Goal: Task Accomplishment & Management: Manage account settings

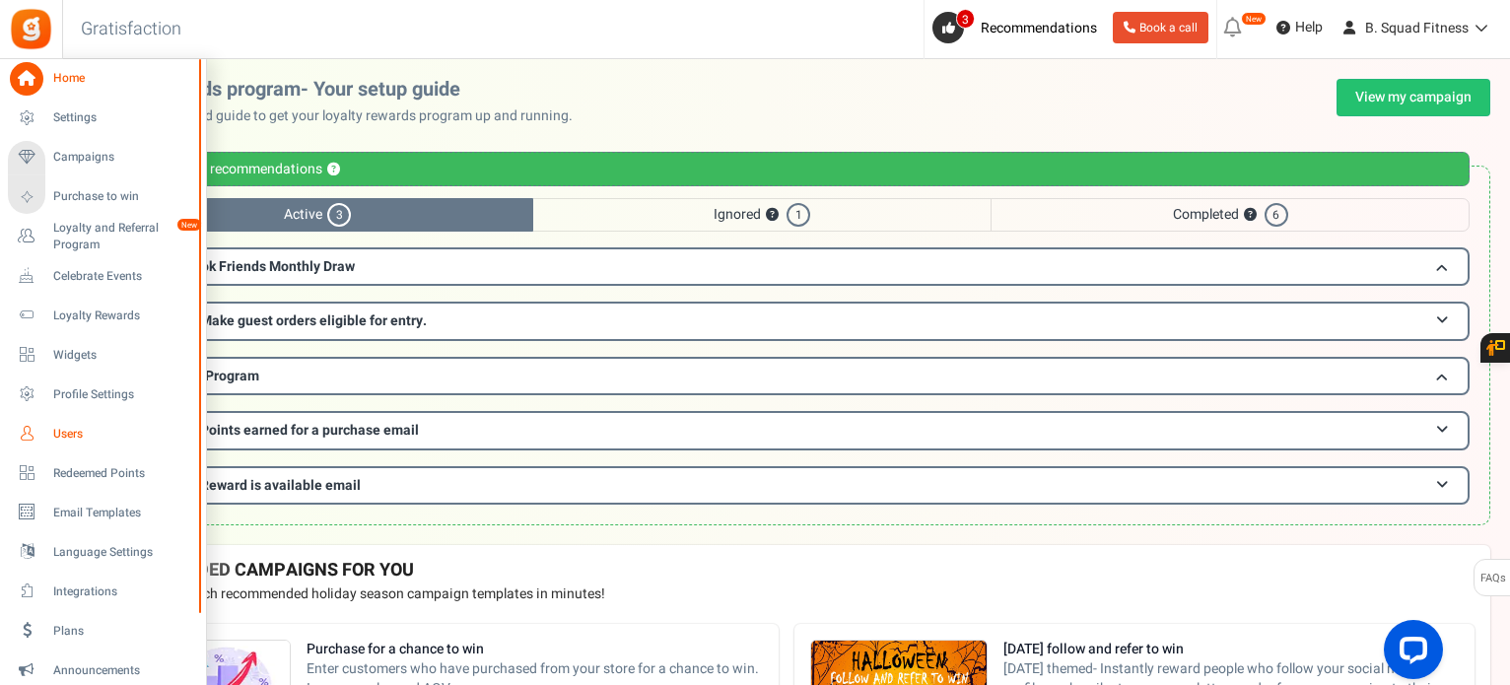
click at [59, 429] on span "Users" at bounding box center [122, 434] width 138 height 17
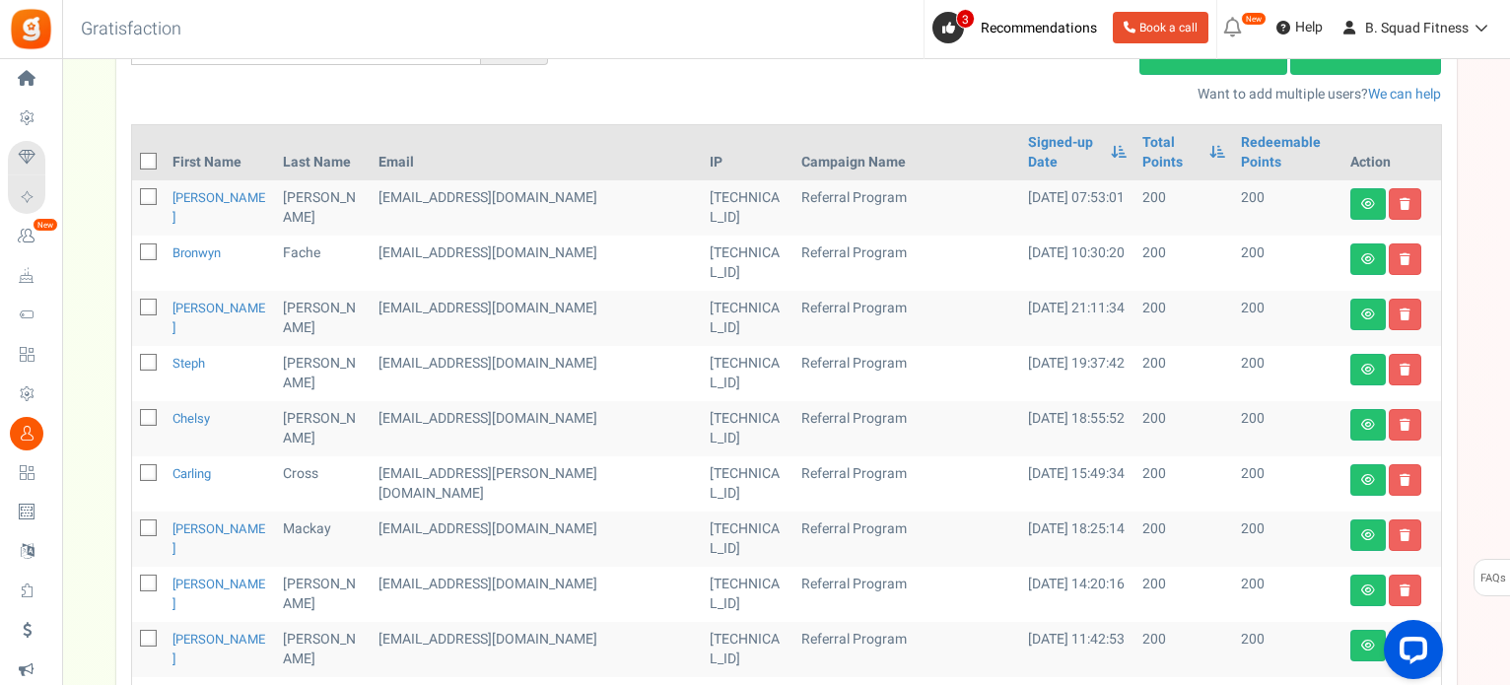
scroll to position [99, 0]
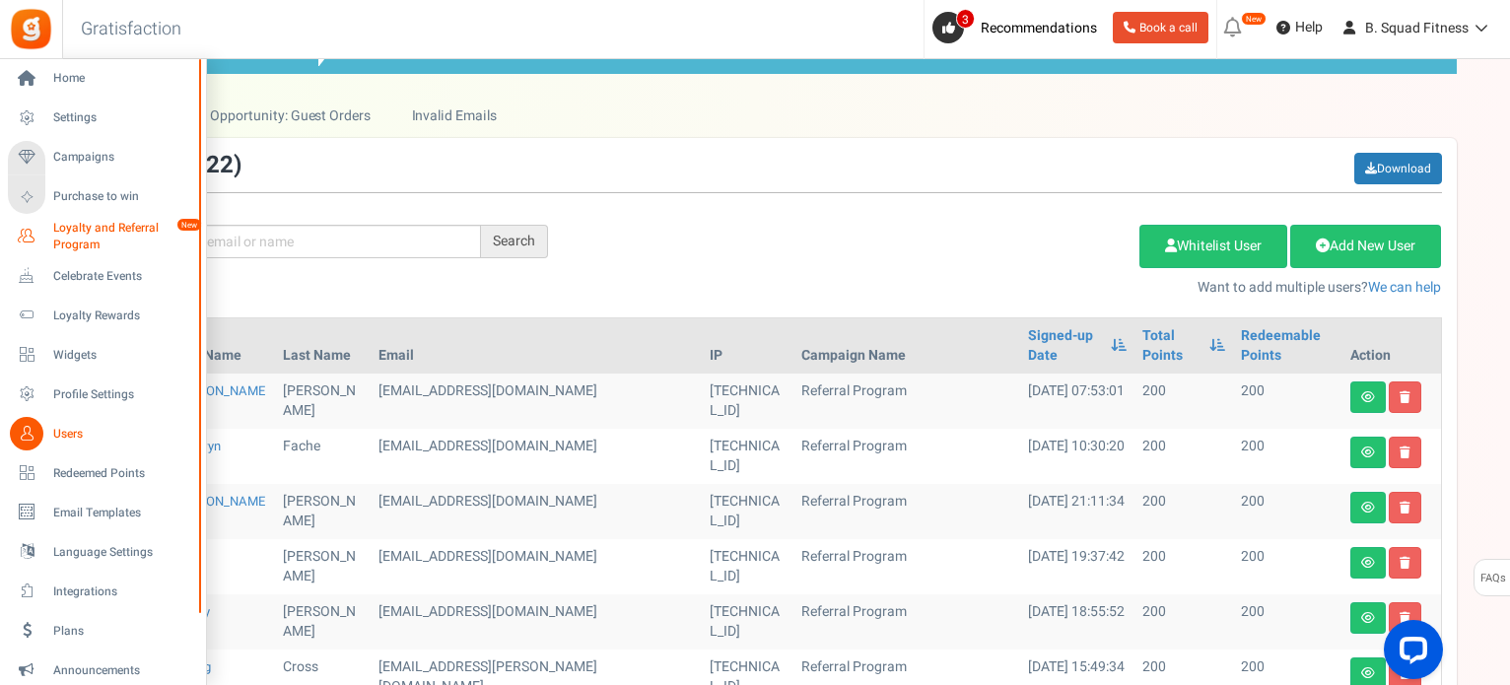
click at [68, 230] on span "Loyalty and Referral Program" at bounding box center [125, 237] width 144 height 34
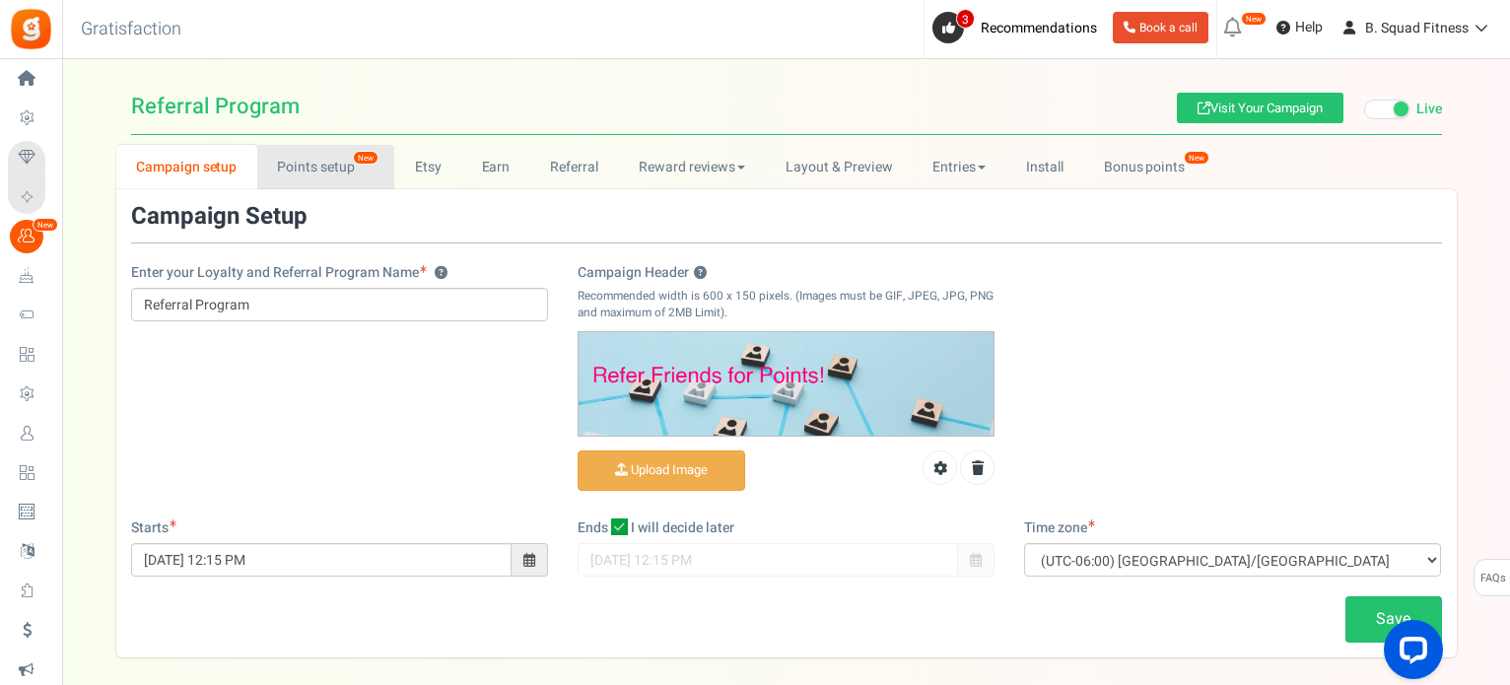
click at [317, 159] on link "Points setup New" at bounding box center [325, 167] width 137 height 44
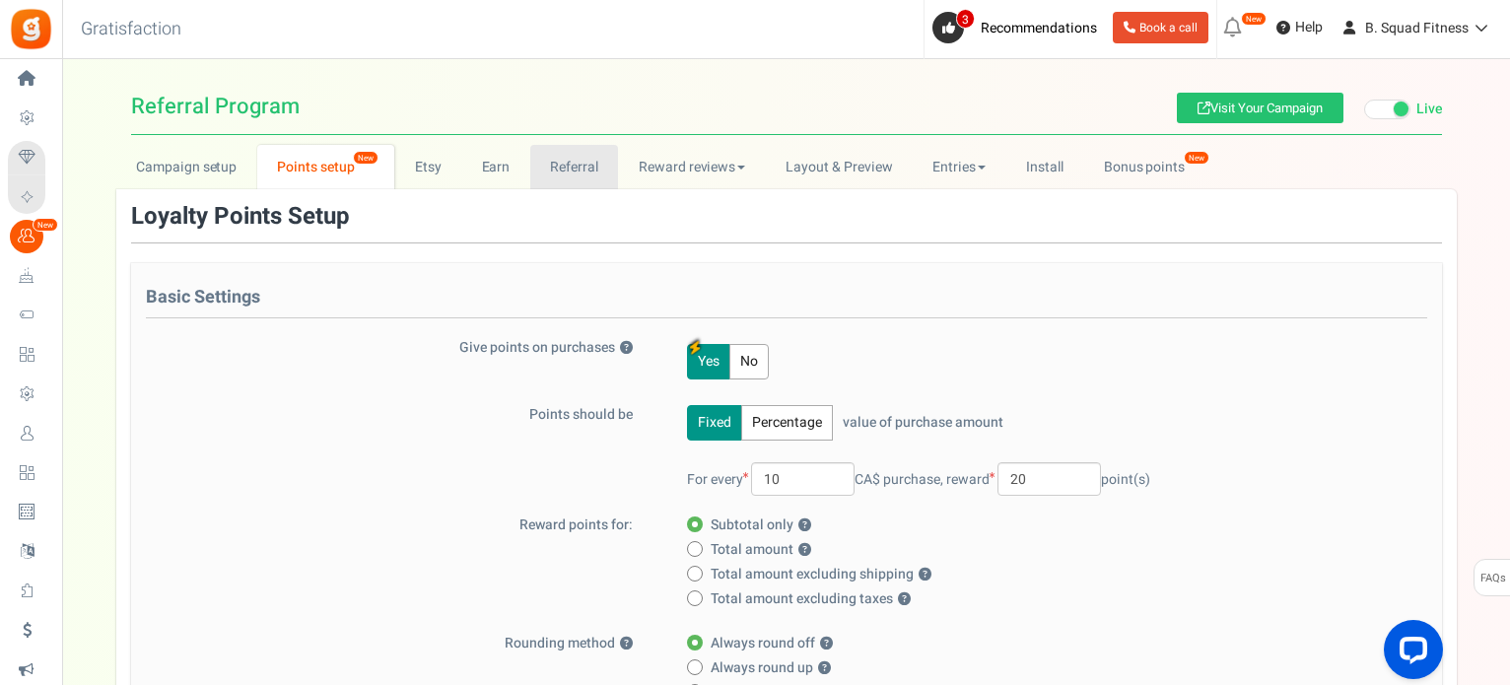
click at [573, 163] on link "Referral" at bounding box center [574, 167] width 89 height 44
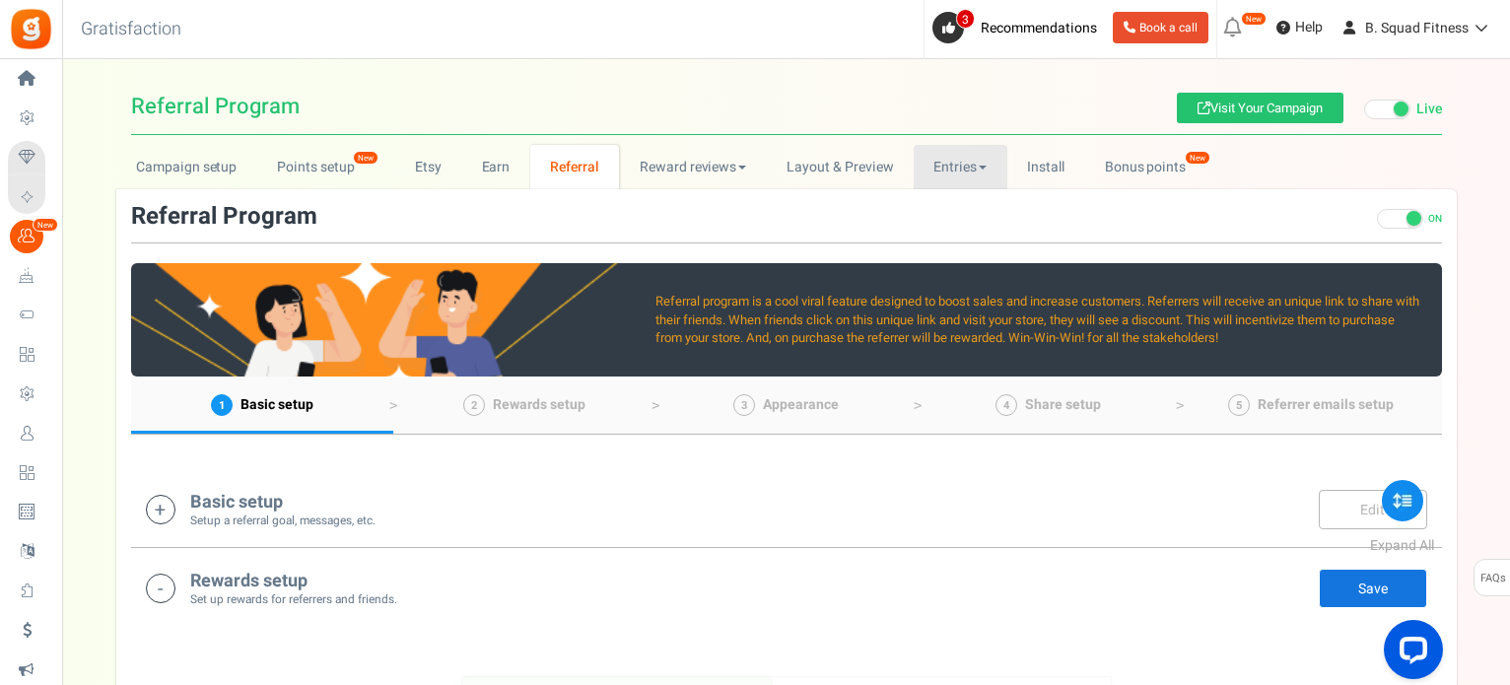
click at [958, 168] on link "Entries" at bounding box center [961, 167] width 94 height 44
click at [960, 237] on link "Referral entries" at bounding box center [993, 239] width 158 height 29
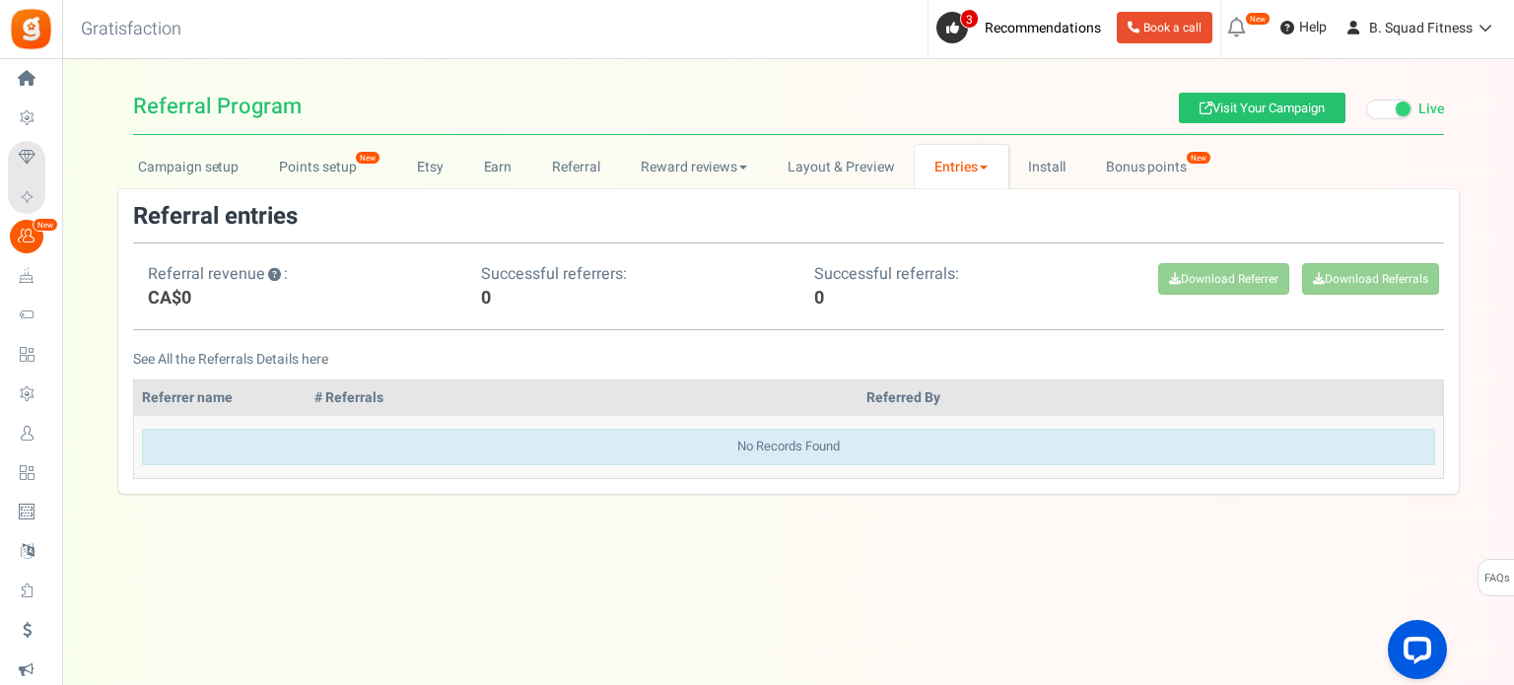
click at [966, 155] on link "Entries" at bounding box center [962, 167] width 94 height 44
click at [968, 200] on link "Entries" at bounding box center [994, 210] width 158 height 29
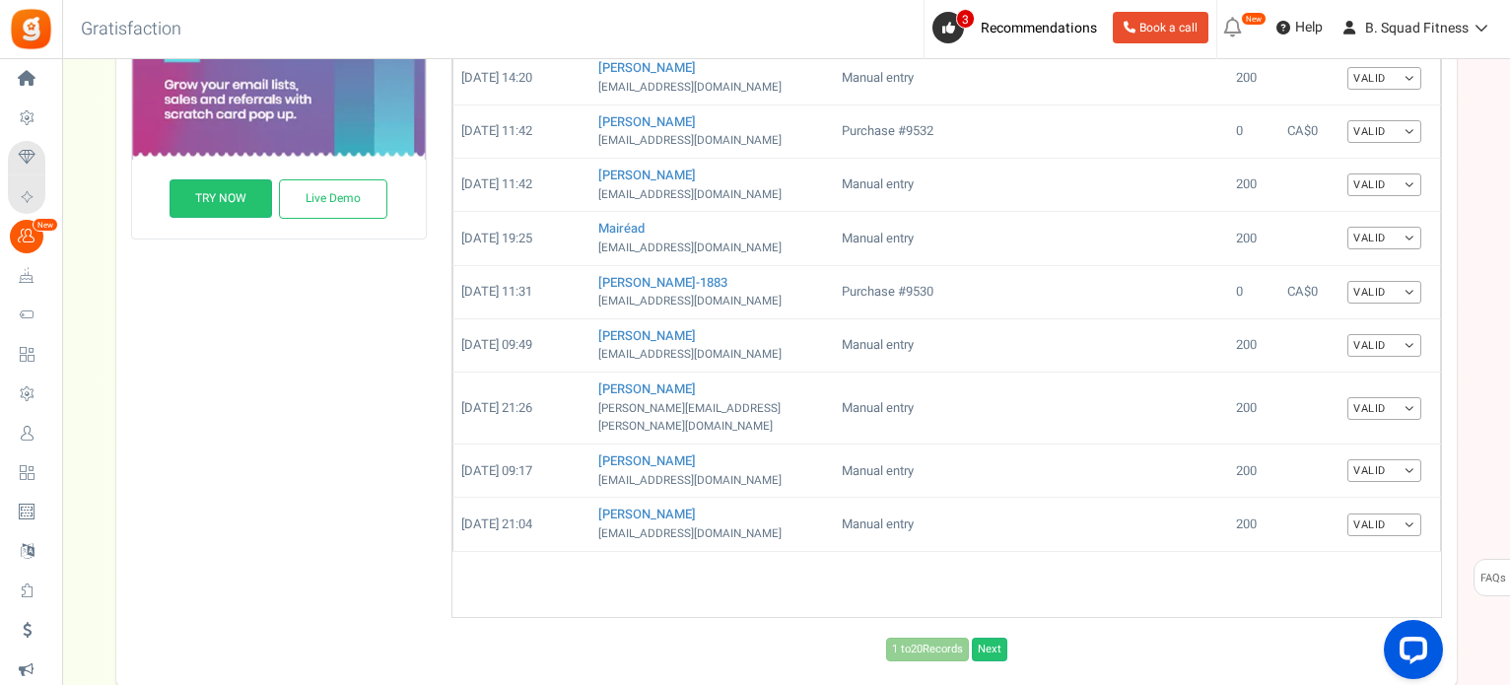
scroll to position [940, 0]
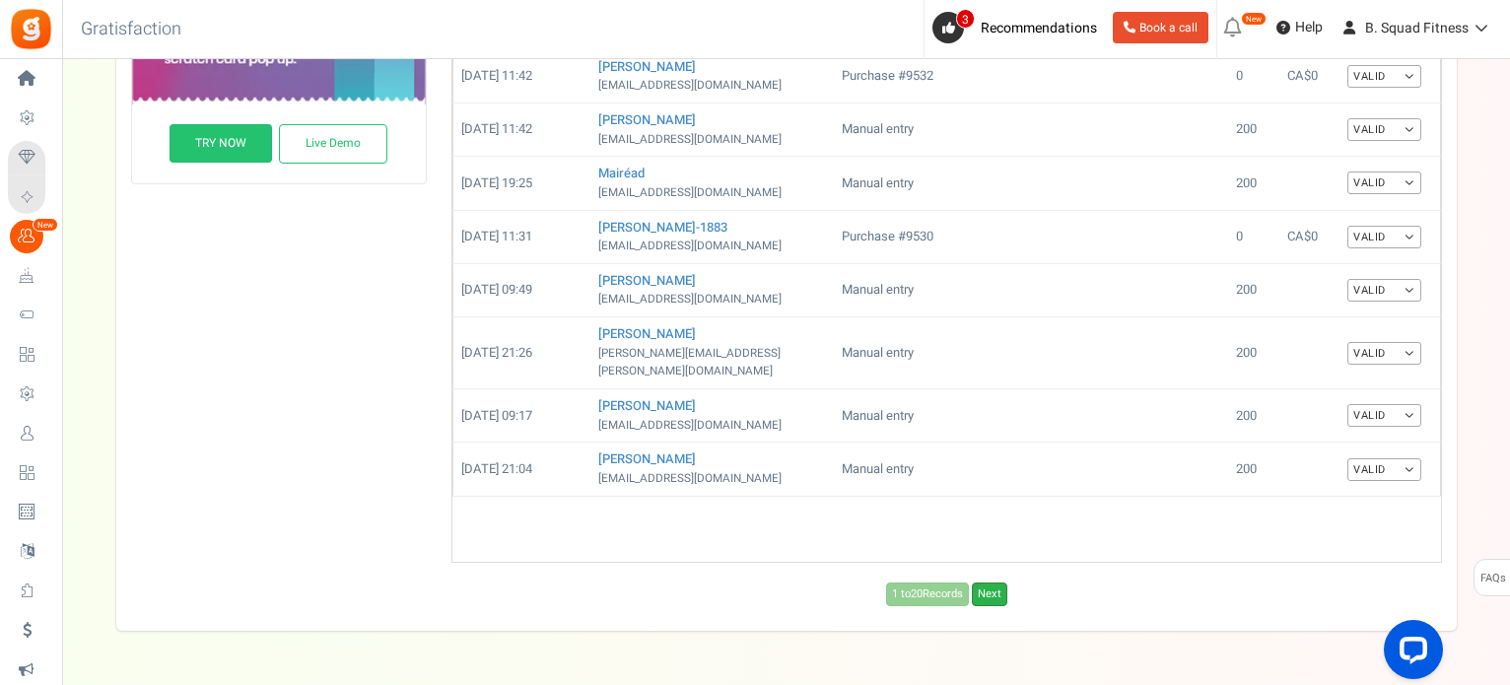
click at [1002, 583] on link "Next" at bounding box center [989, 595] width 35 height 24
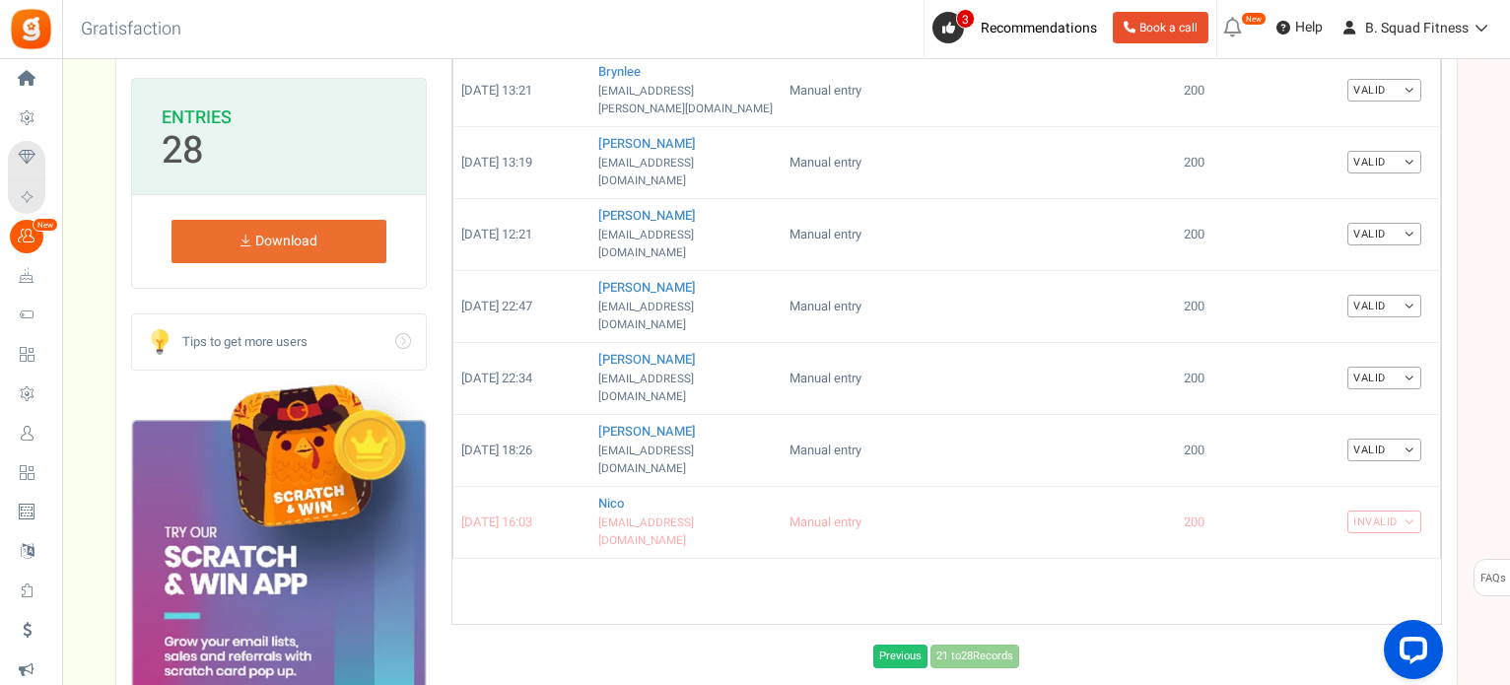
scroll to position [493, 0]
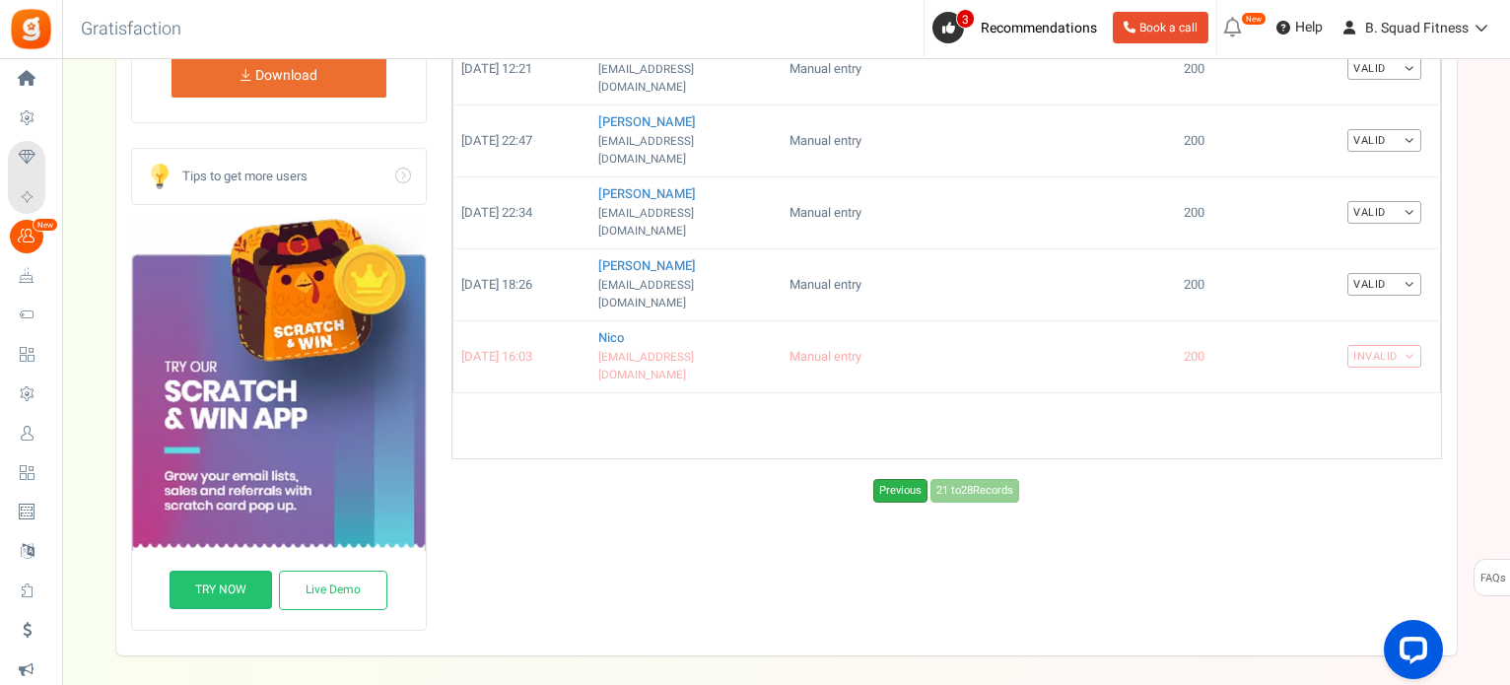
click at [891, 479] on link "Previous" at bounding box center [900, 491] width 54 height 24
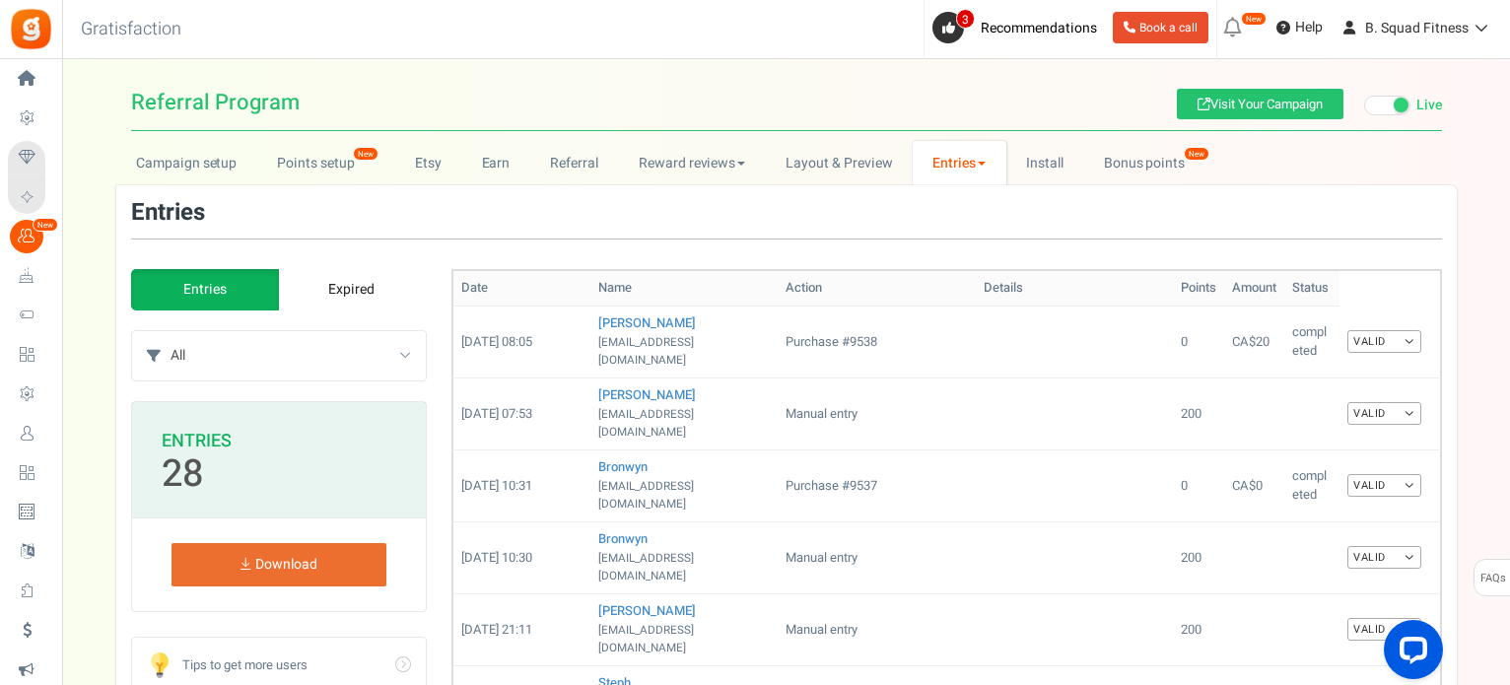
scroll to position [0, 0]
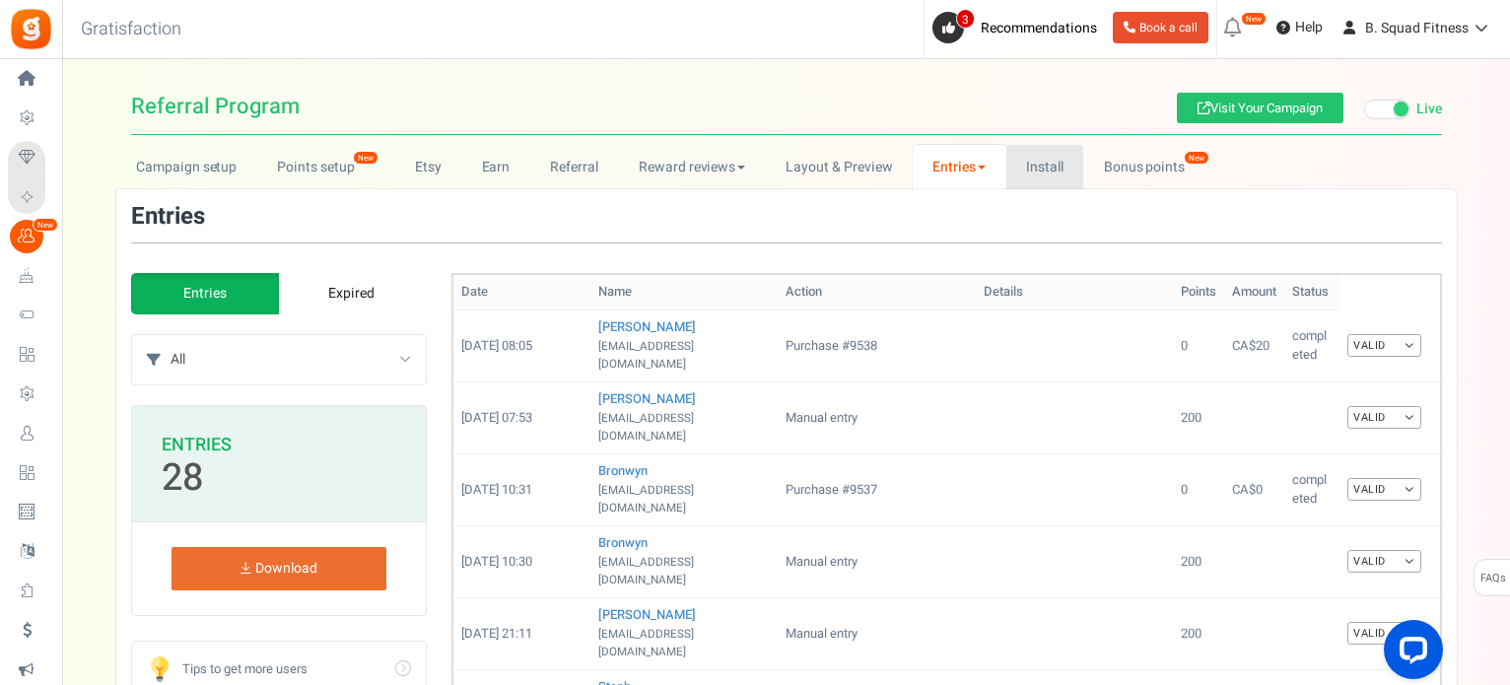
click at [1025, 161] on link "Install" at bounding box center [1046, 167] width 78 height 44
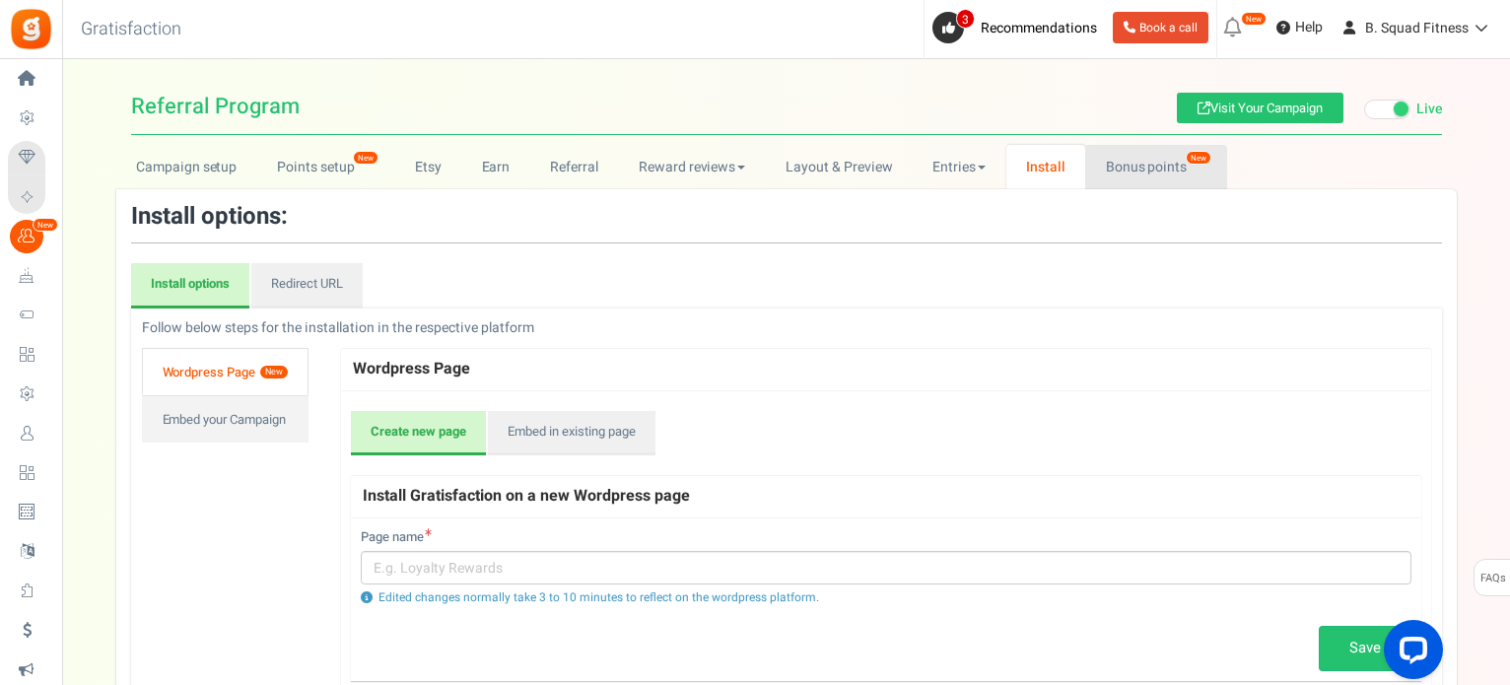
click at [1127, 165] on link "Bonus points New" at bounding box center [1155, 167] width 141 height 44
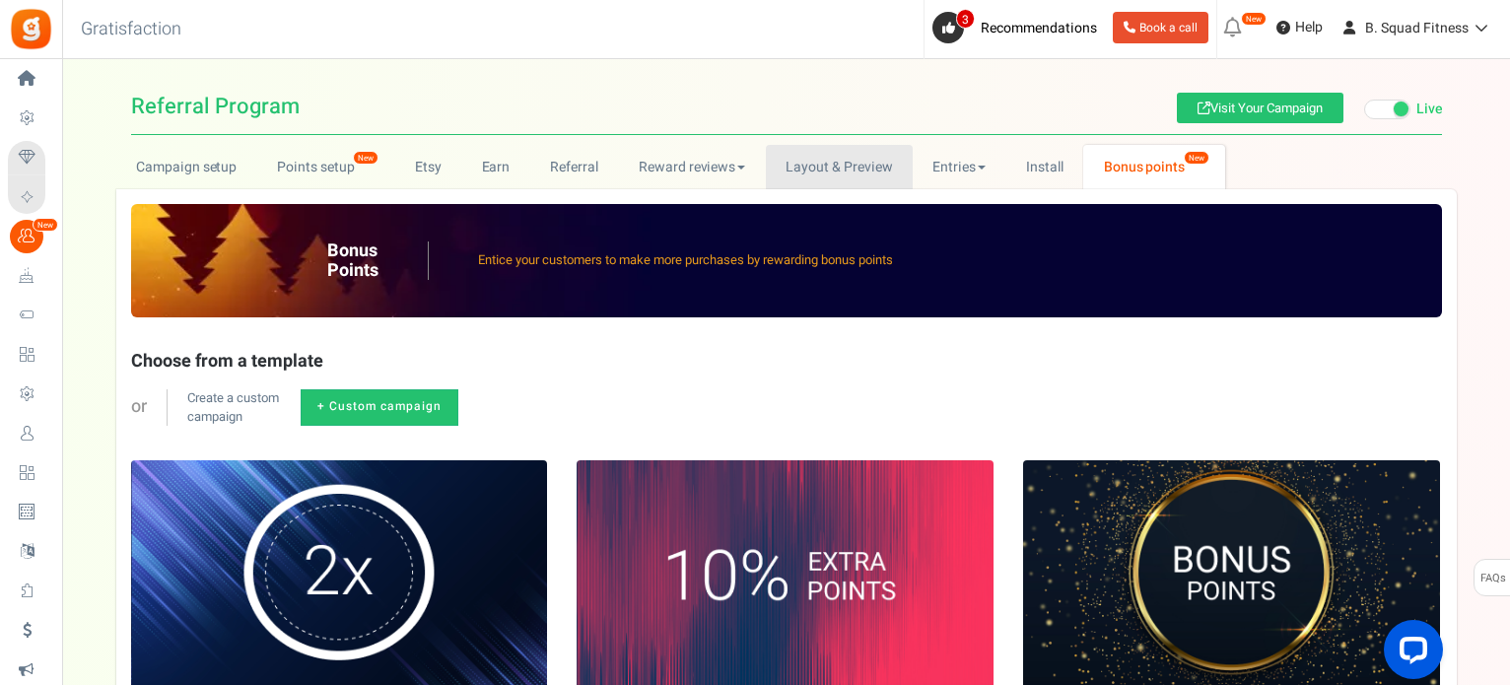
click at [845, 165] on link "Layout & Preview" at bounding box center [839, 167] width 147 height 44
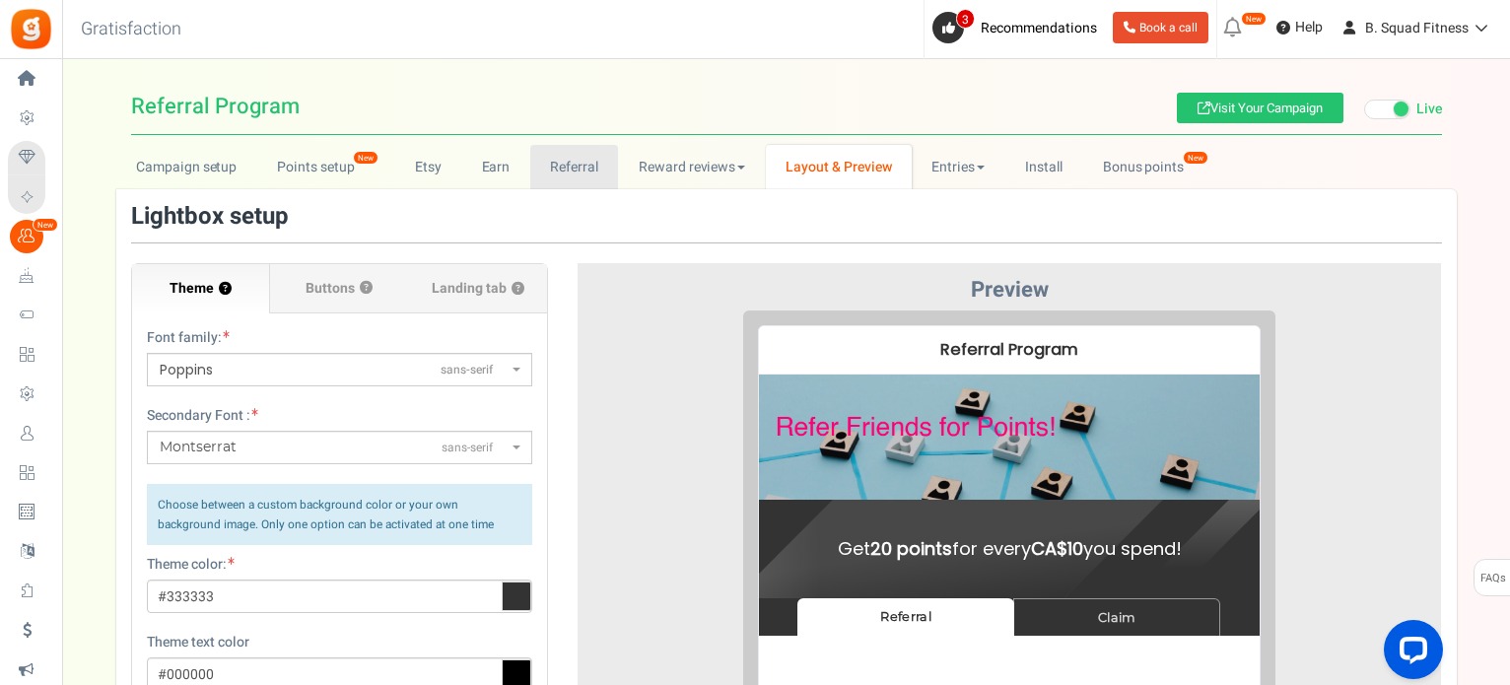
click at [577, 171] on link "Referral" at bounding box center [574, 167] width 89 height 44
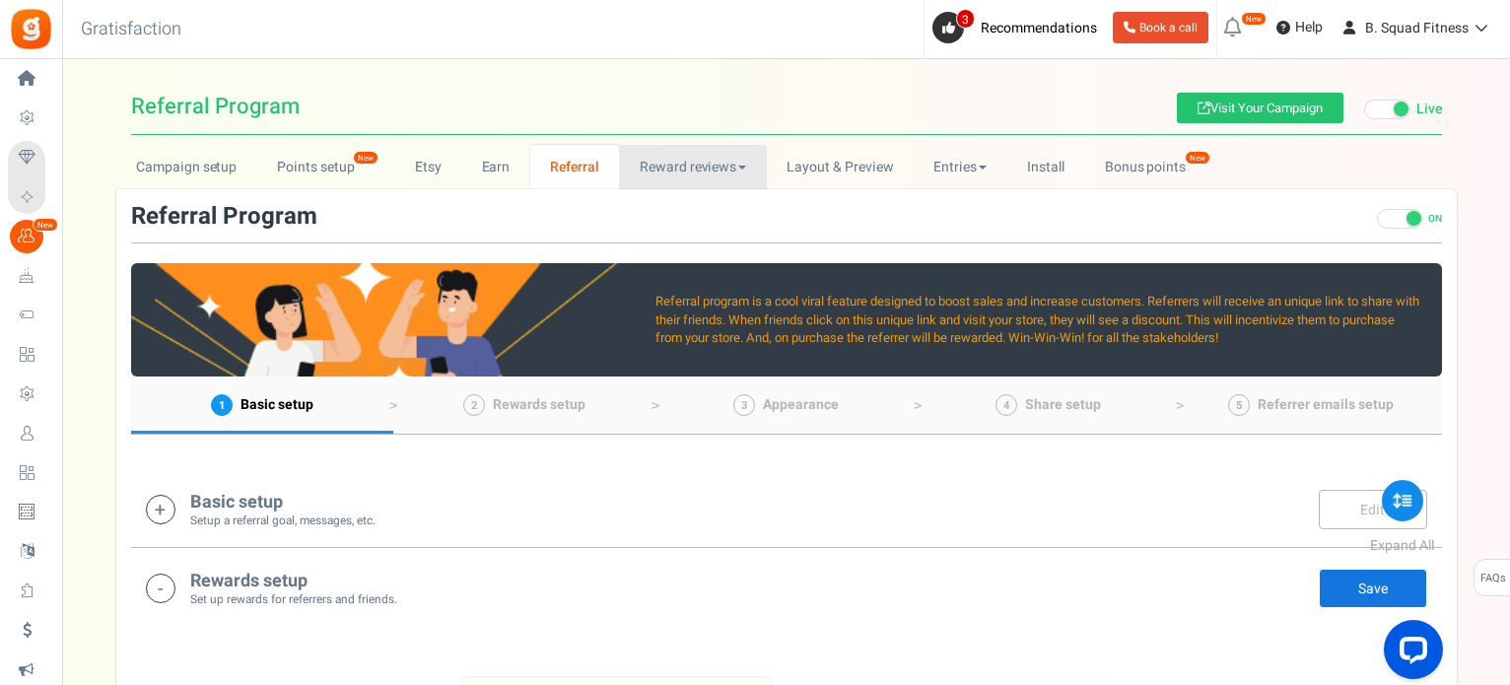
click at [649, 170] on link "Reward reviews" at bounding box center [692, 167] width 147 height 44
click at [793, 159] on link "Layout & Preview" at bounding box center [840, 167] width 147 height 44
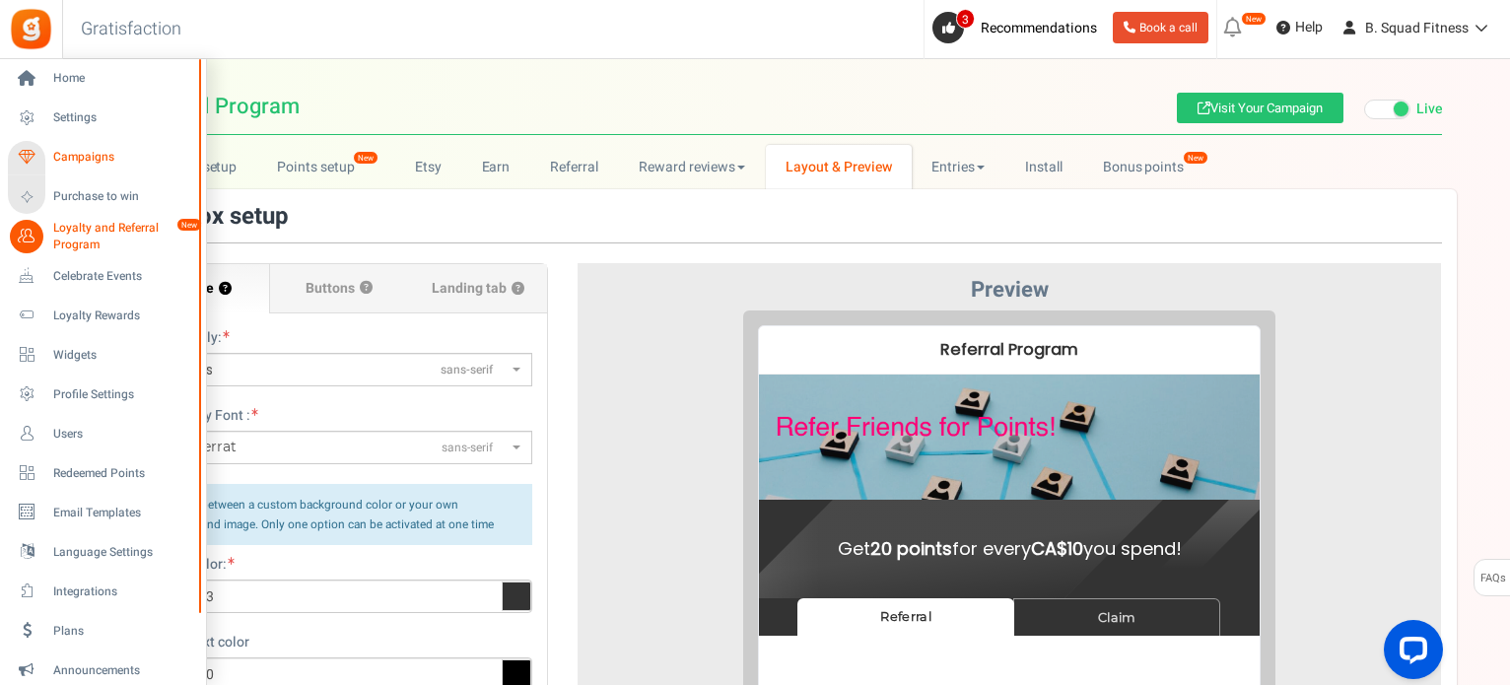
click at [77, 149] on span "Campaigns" at bounding box center [122, 157] width 138 height 17
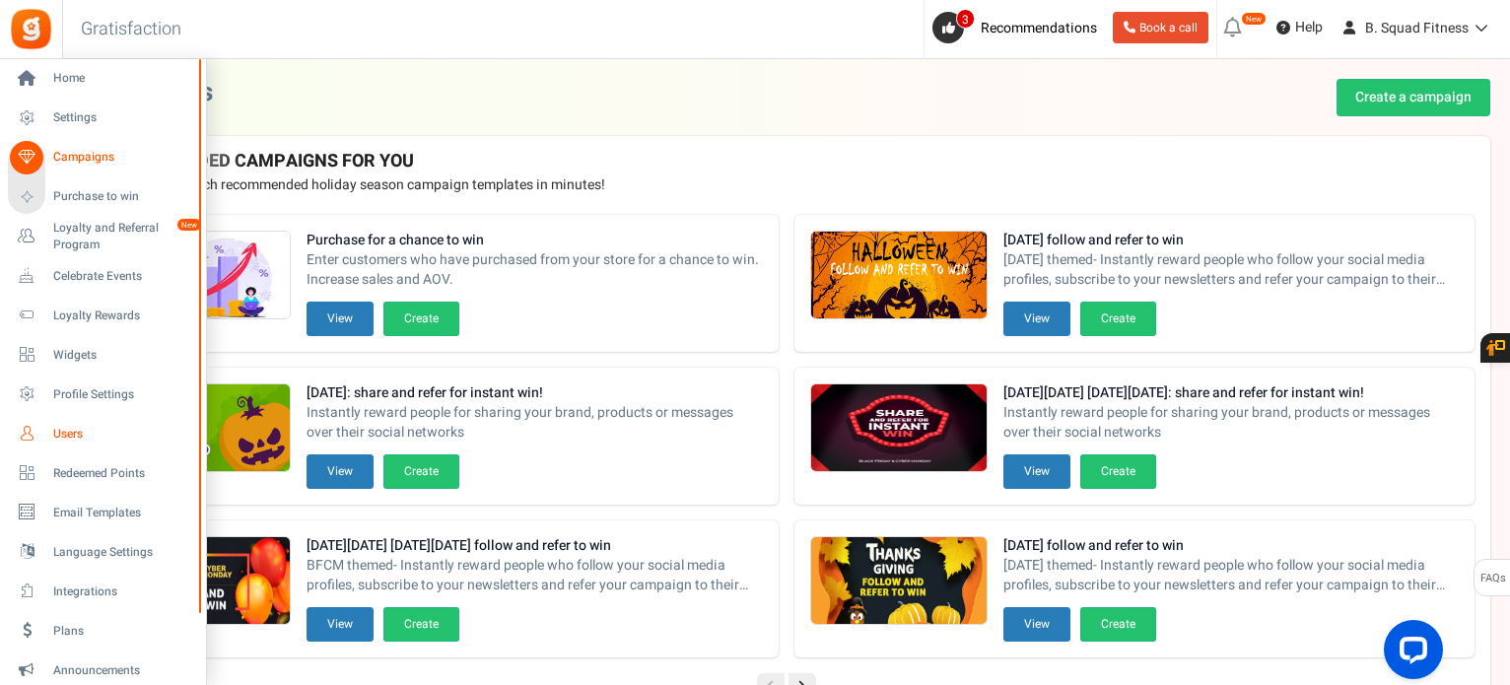
click at [75, 432] on span "Users" at bounding box center [122, 434] width 138 height 17
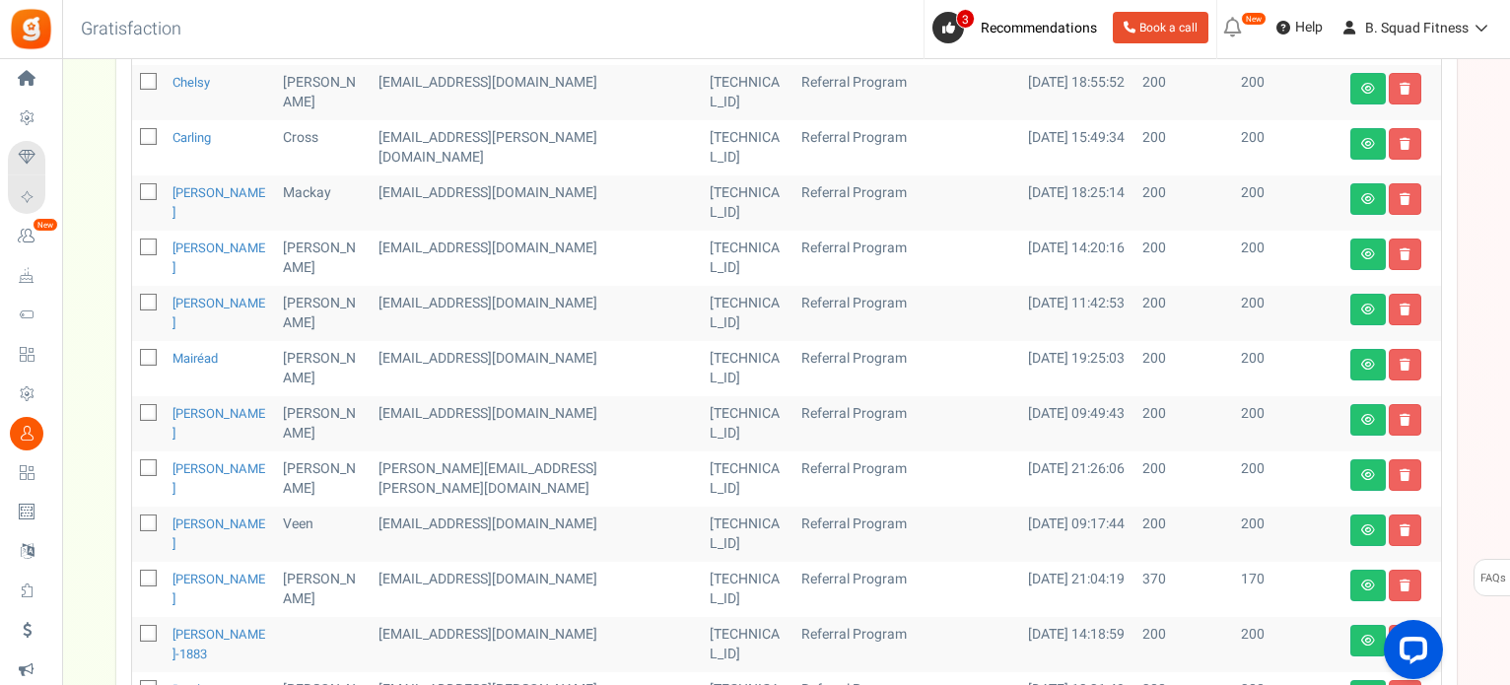
scroll to position [690, 0]
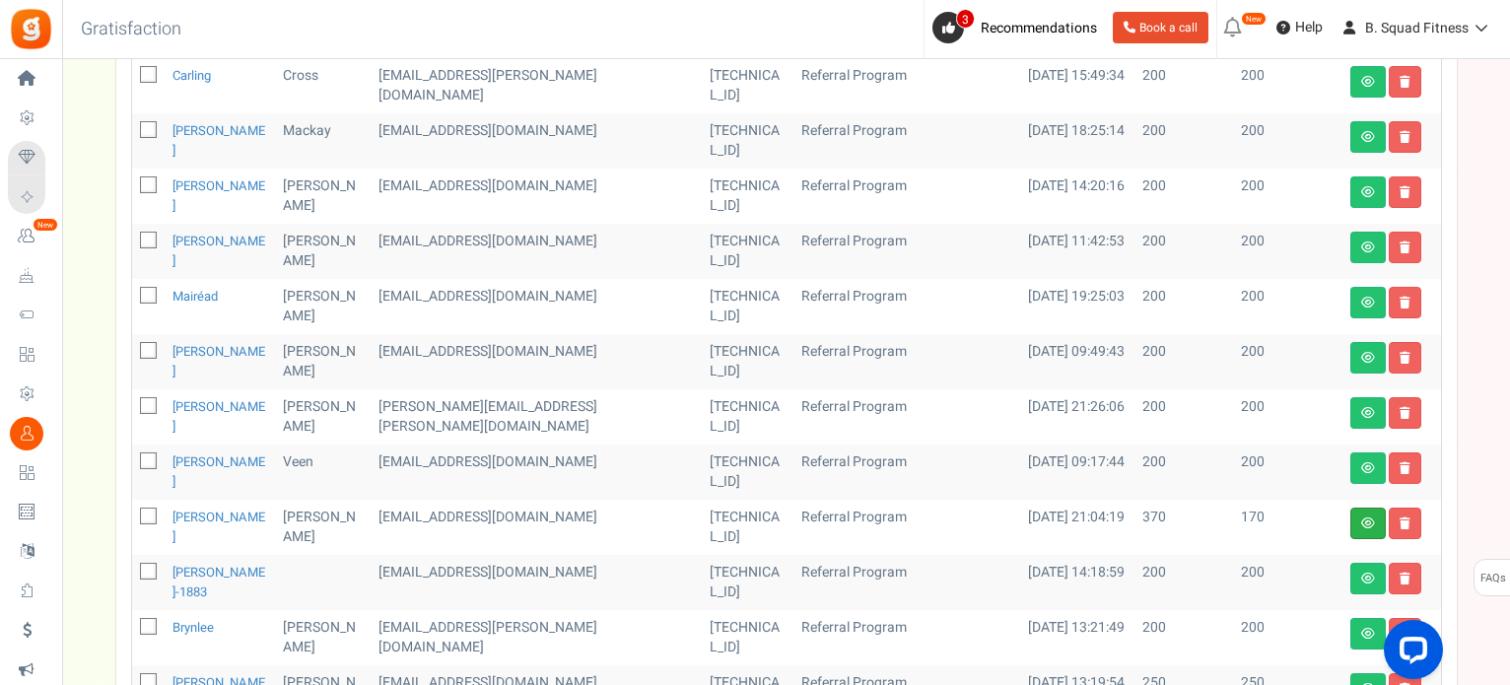
click at [1354, 508] on link at bounding box center [1368, 524] width 35 height 32
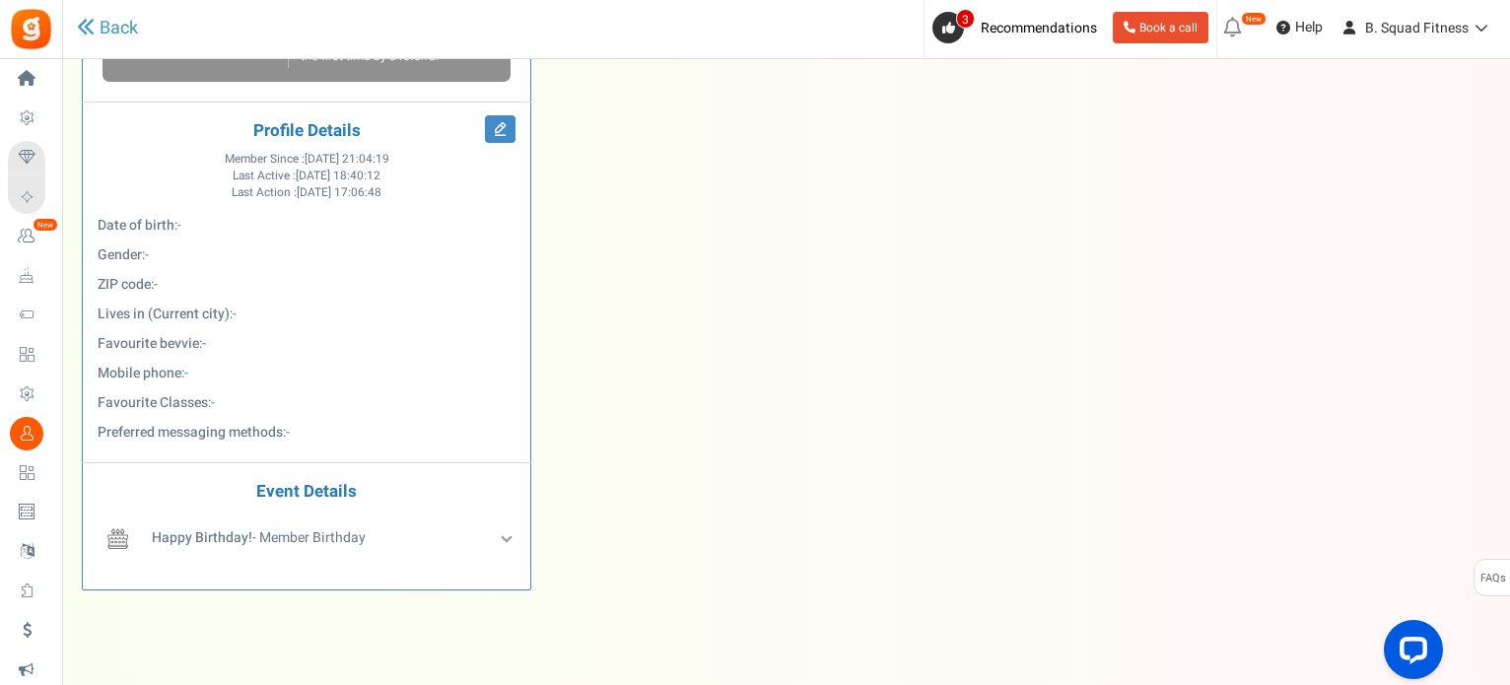
scroll to position [843, 0]
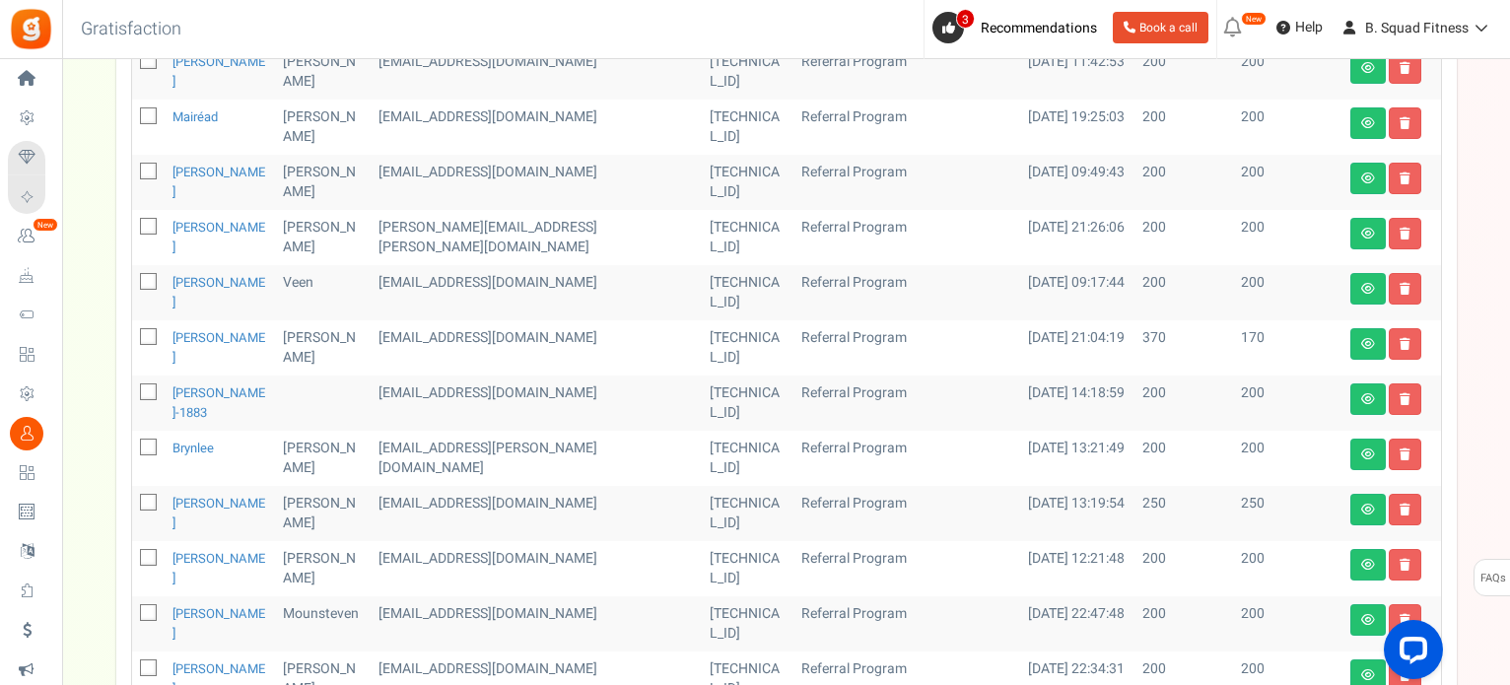
scroll to position [887, 0]
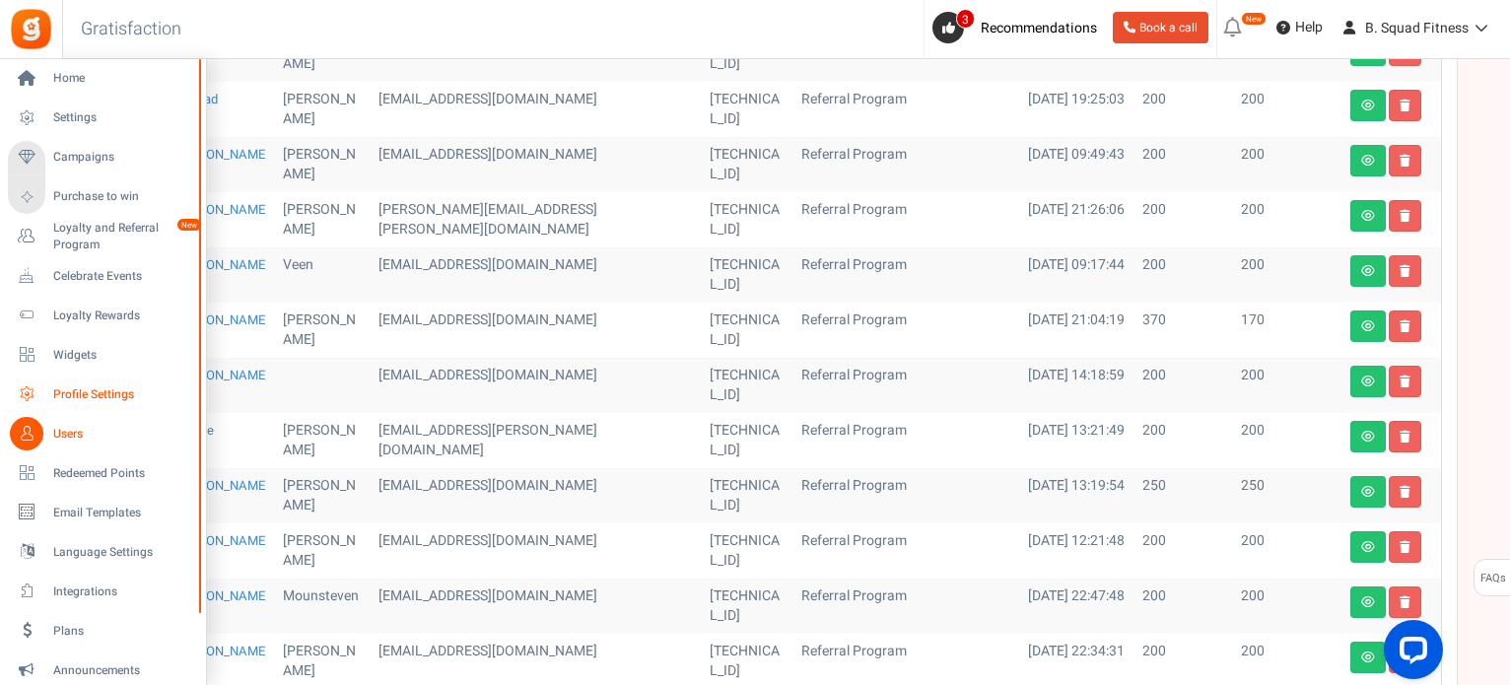
click at [87, 400] on span "Profile Settings" at bounding box center [122, 394] width 138 height 17
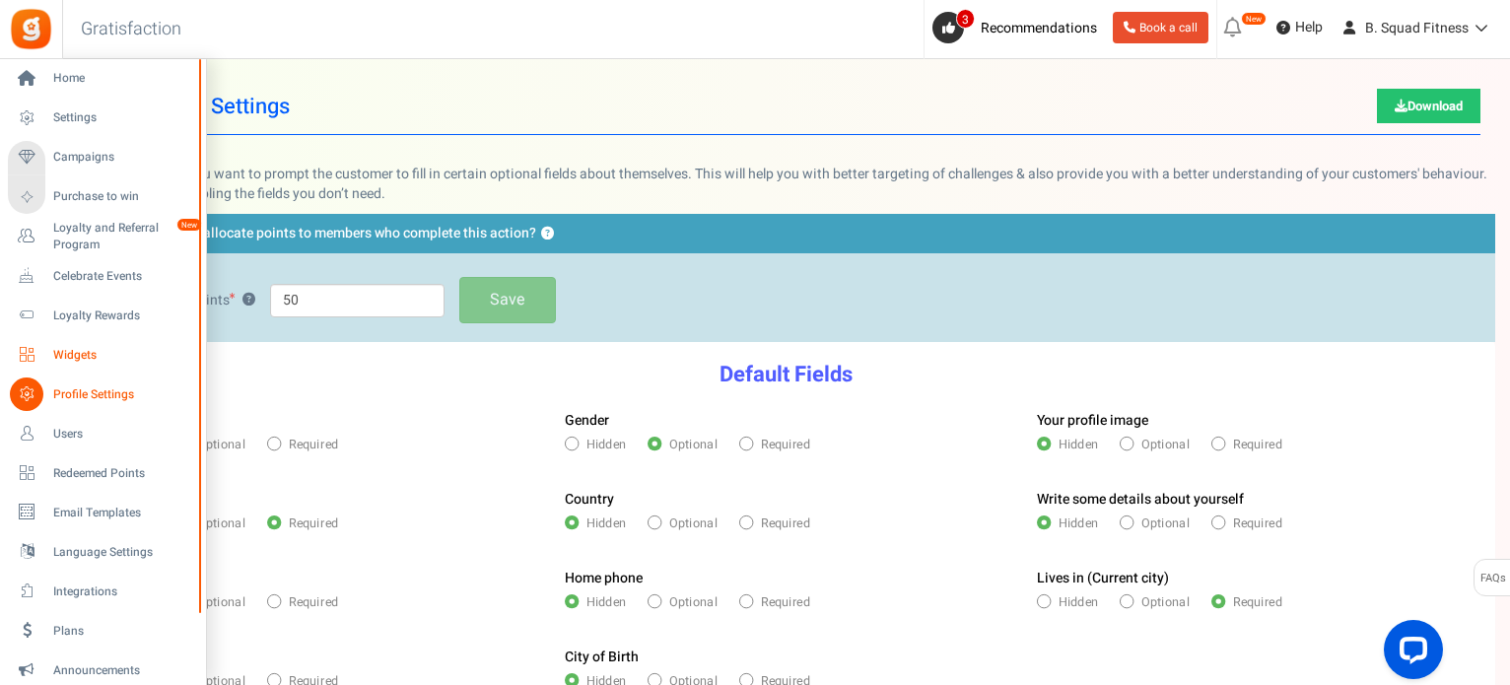
click at [67, 358] on span "Widgets" at bounding box center [122, 355] width 138 height 17
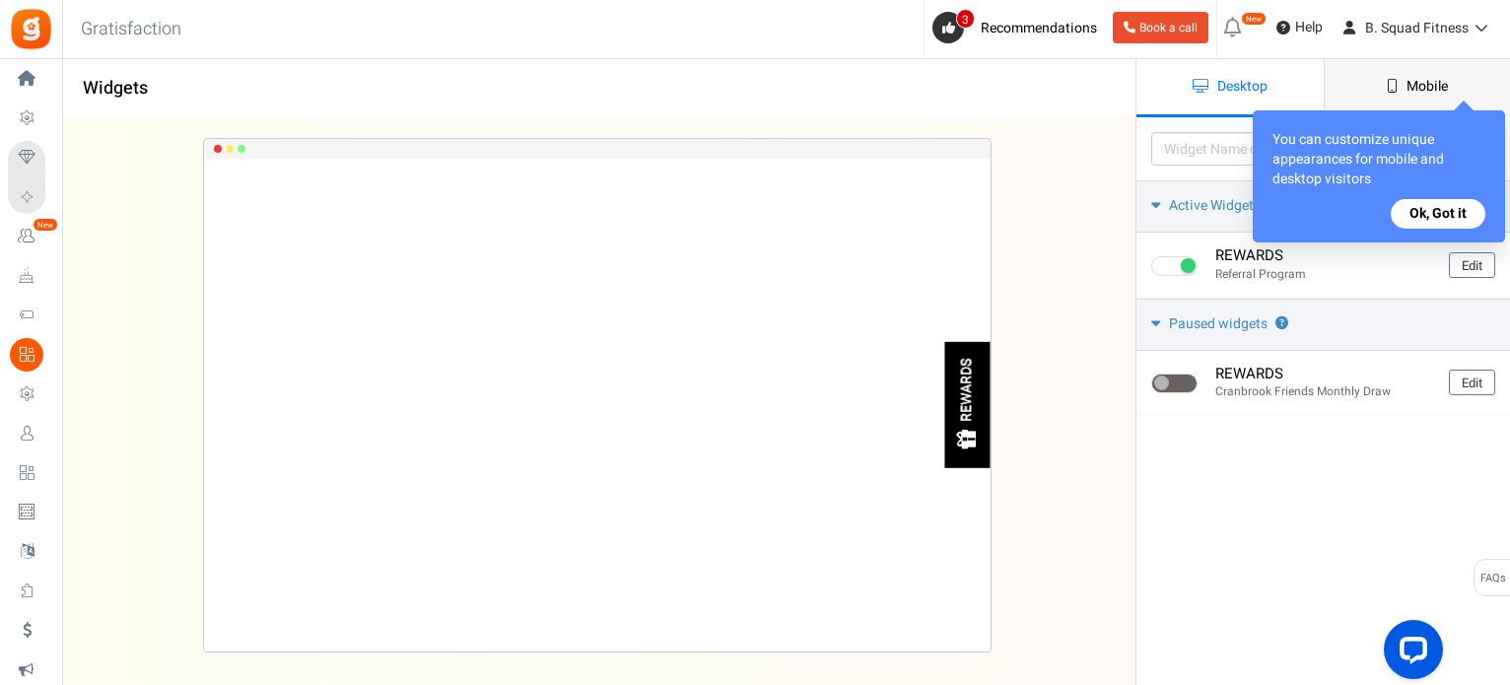
click at [1403, 106] on link "Mobile" at bounding box center [1417, 88] width 187 height 58
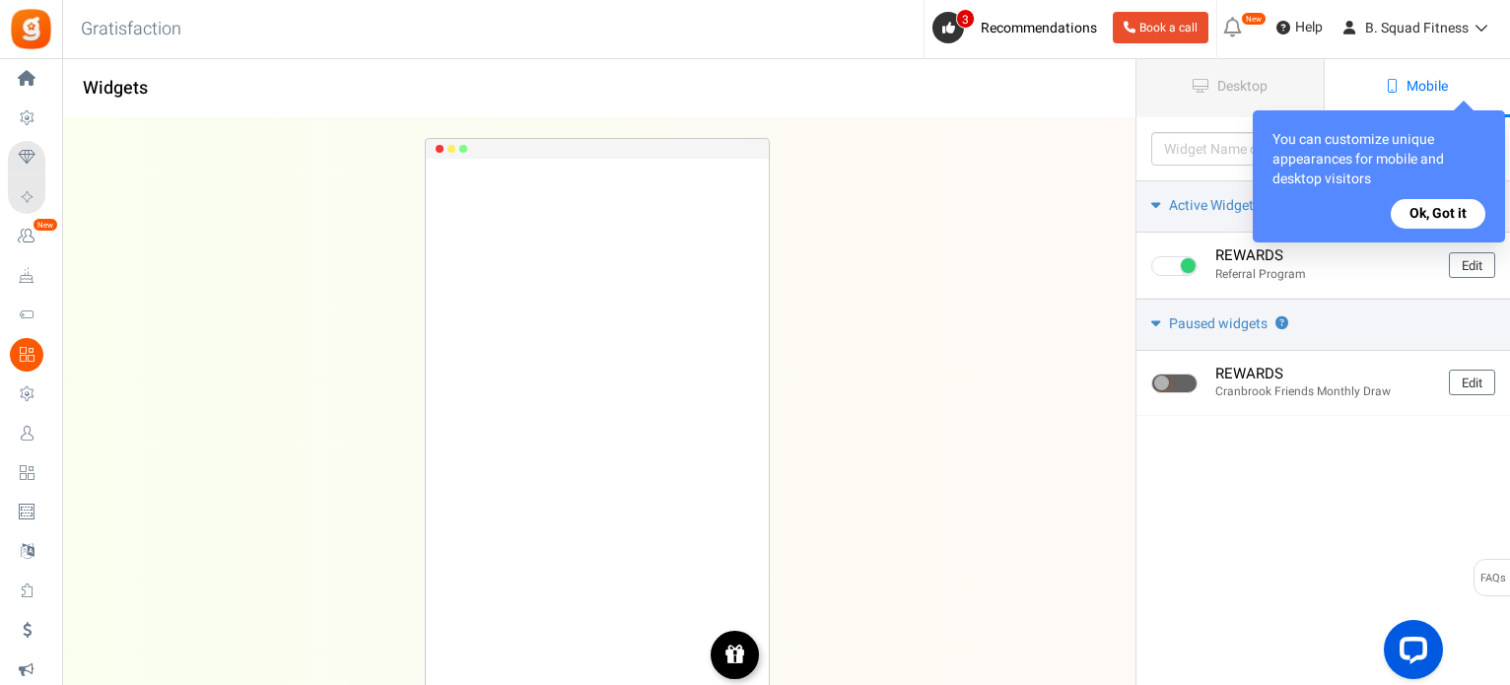
click at [1458, 212] on button "Ok, Got it" at bounding box center [1438, 214] width 95 height 30
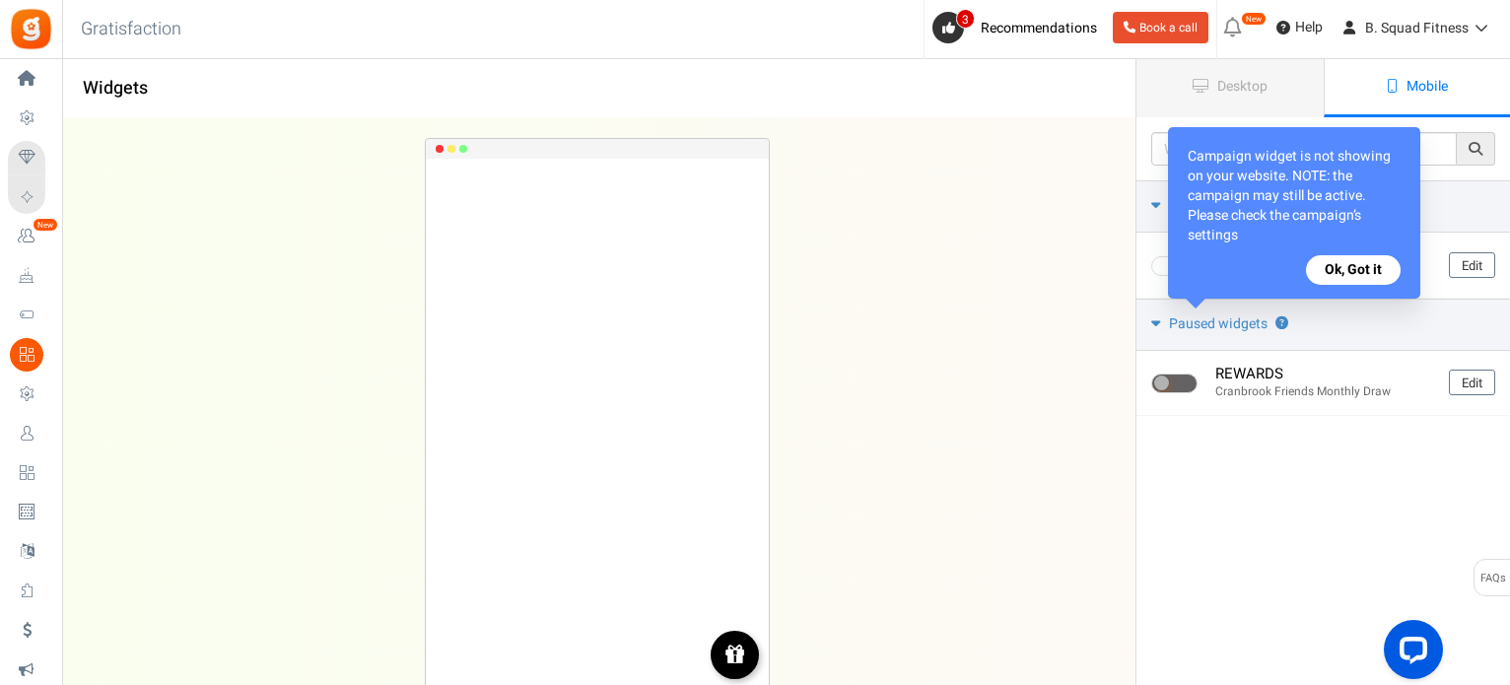
click at [1372, 264] on button "Ok, Got it" at bounding box center [1353, 270] width 95 height 30
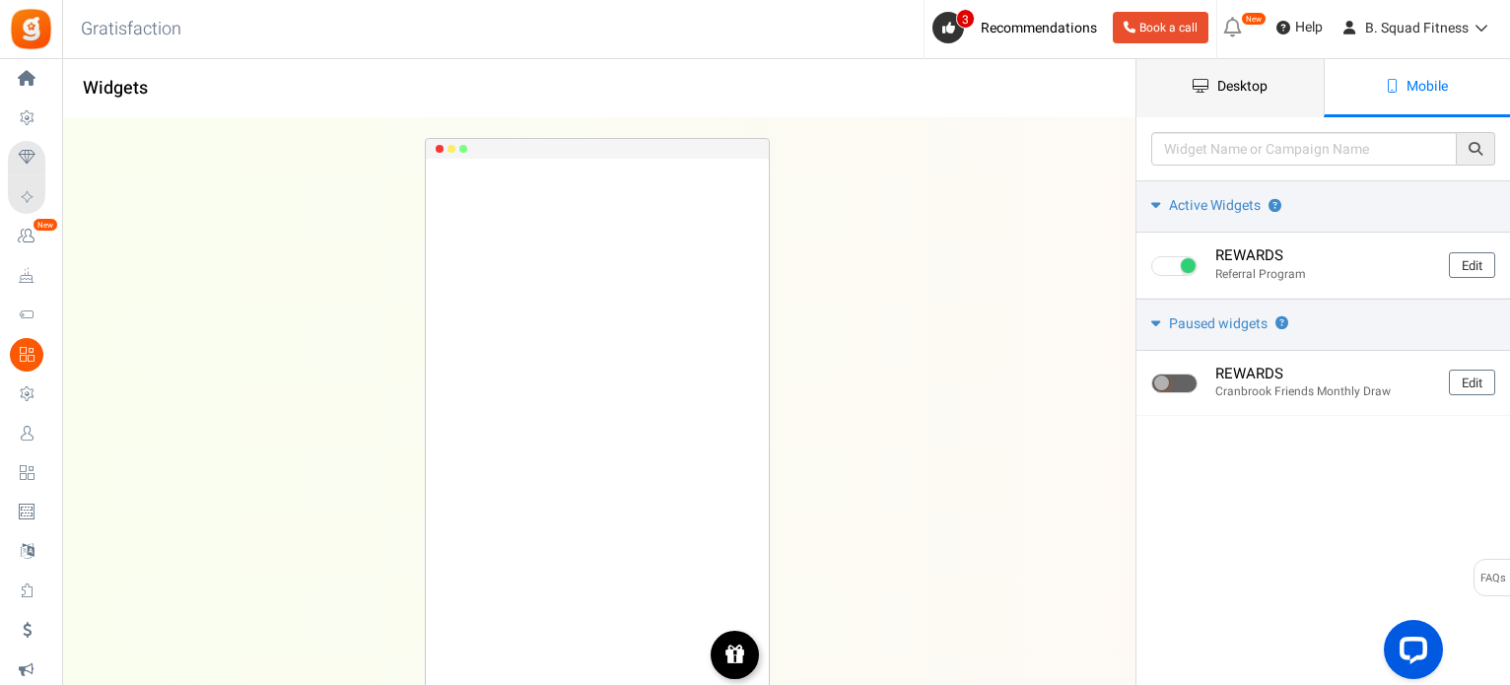
click at [1259, 84] on span "Desktop" at bounding box center [1243, 86] width 50 height 21
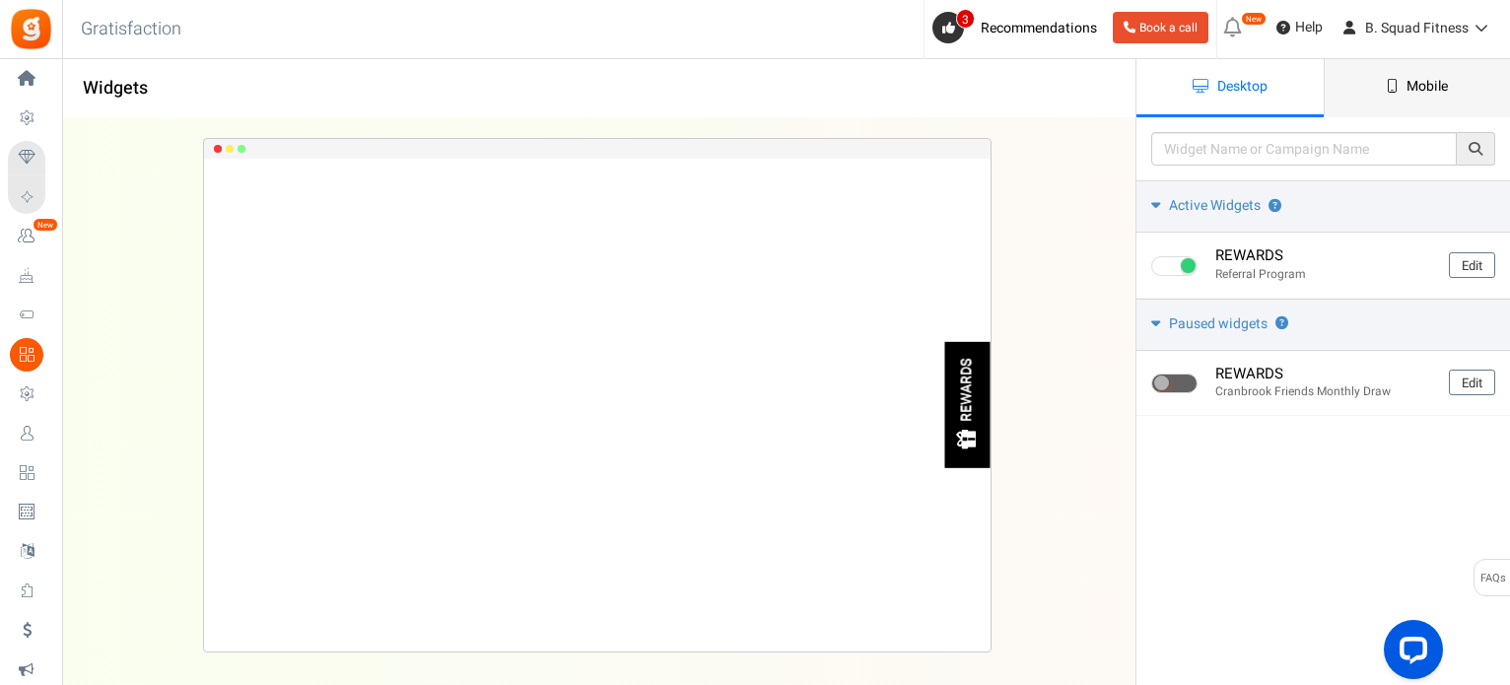
click at [1384, 79] on link "Mobile" at bounding box center [1417, 88] width 187 height 58
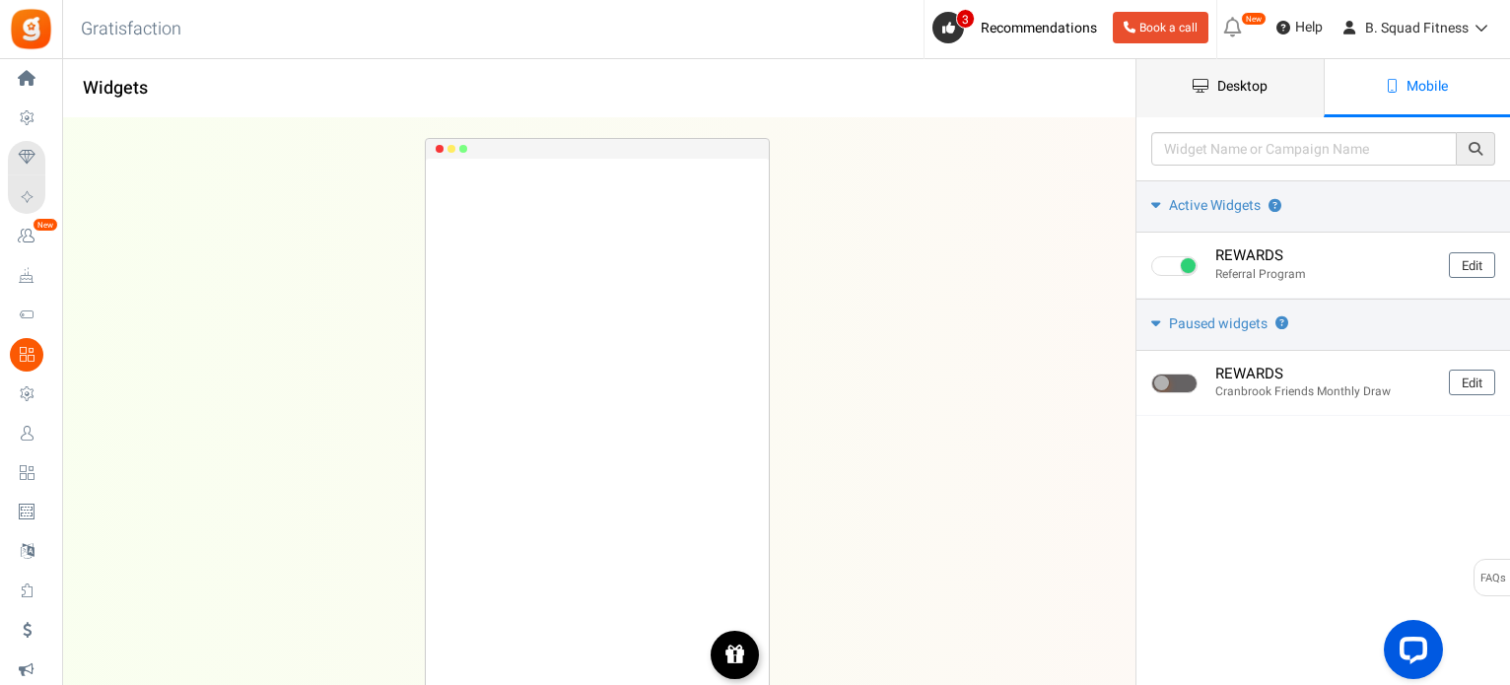
click at [1298, 84] on link "Desktop" at bounding box center [1230, 88] width 187 height 58
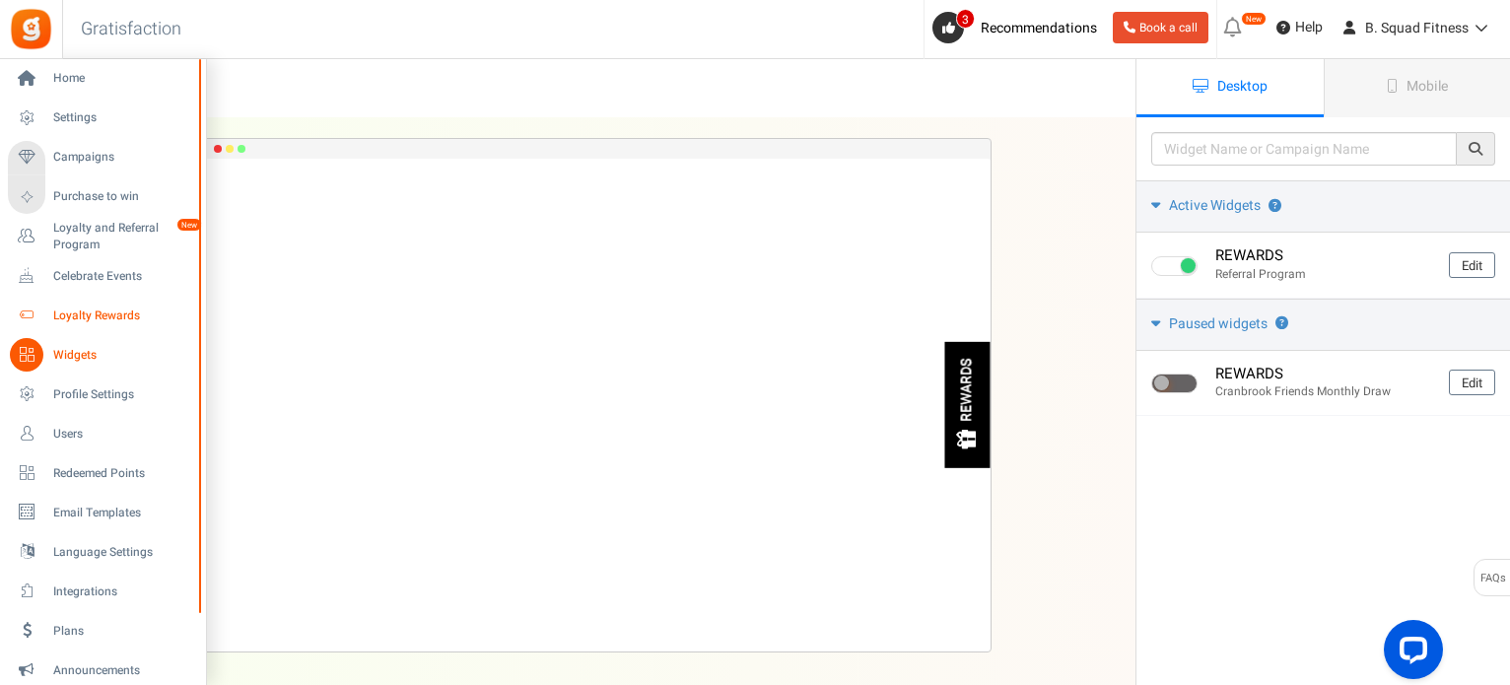
click at [38, 311] on icon at bounding box center [27, 316] width 34 height 34
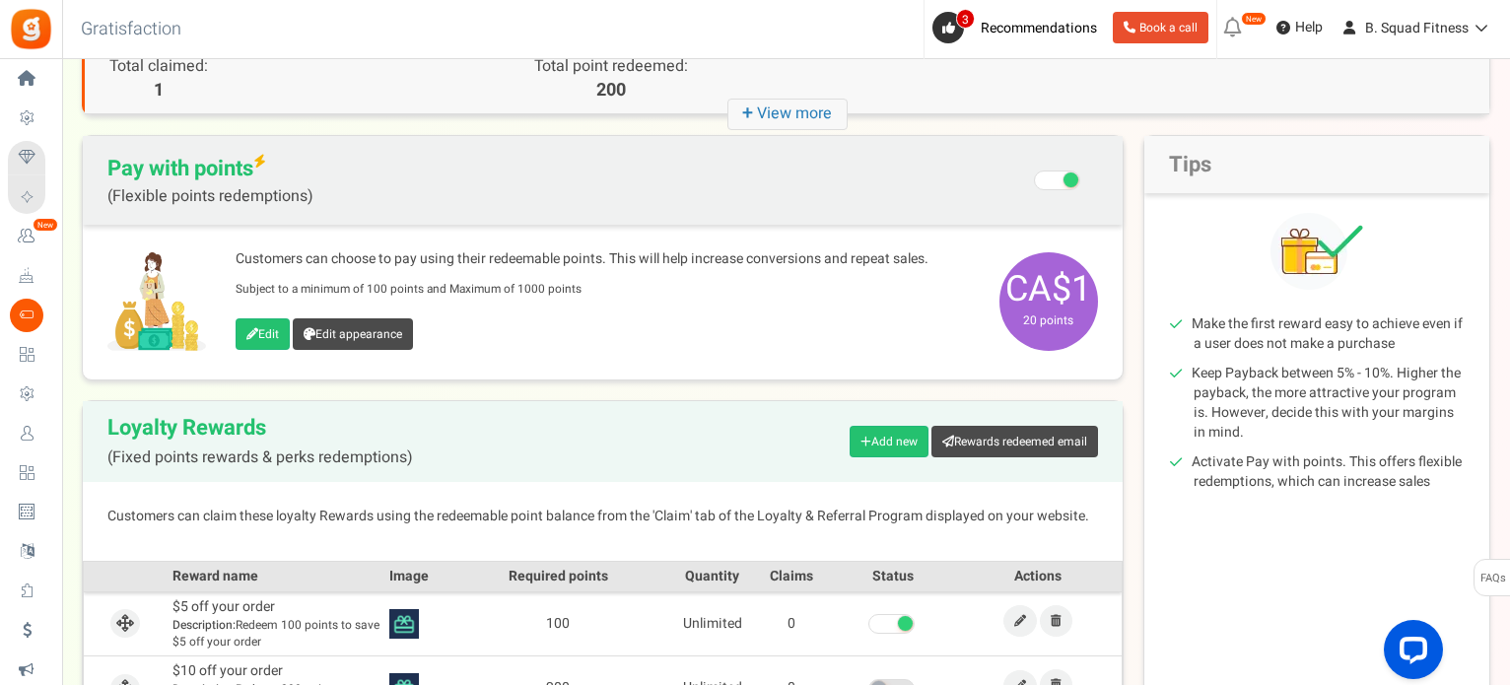
scroll to position [28, 0]
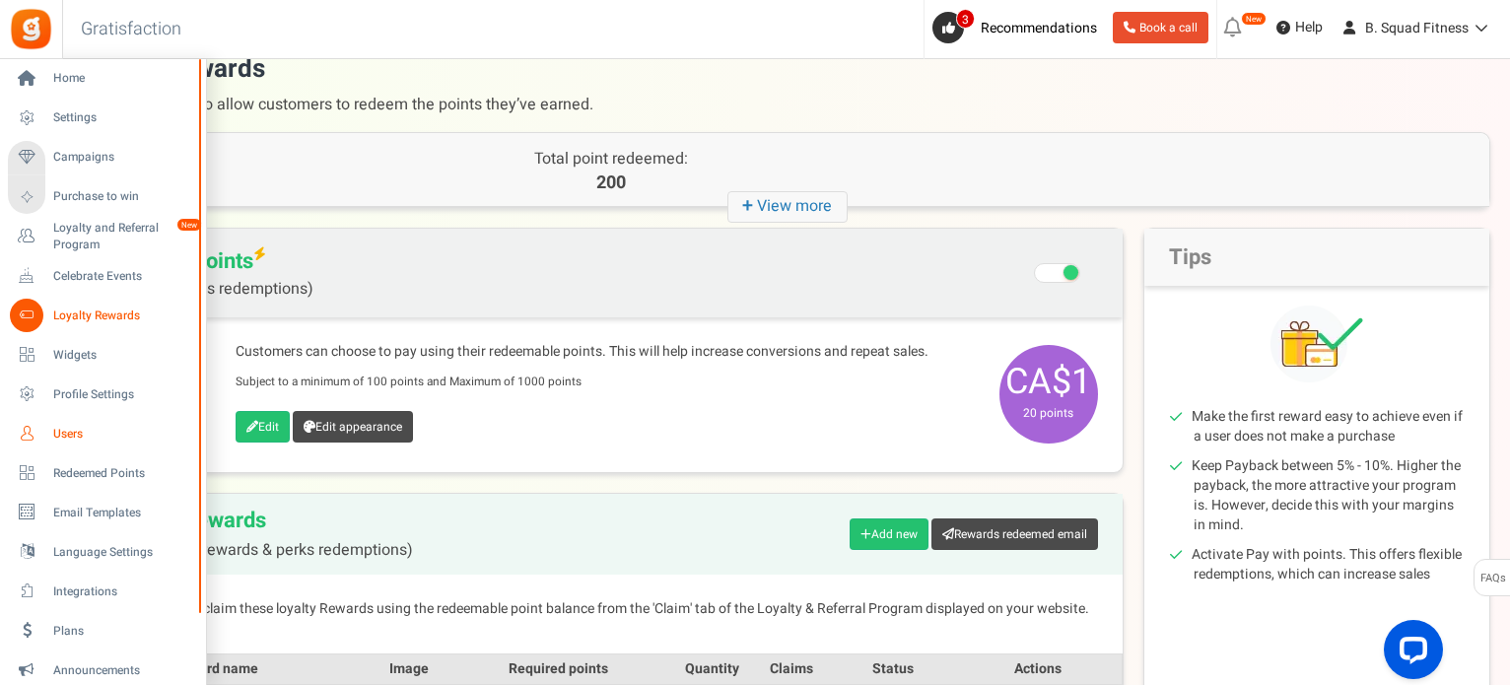
click at [72, 430] on span "Users" at bounding box center [122, 434] width 138 height 17
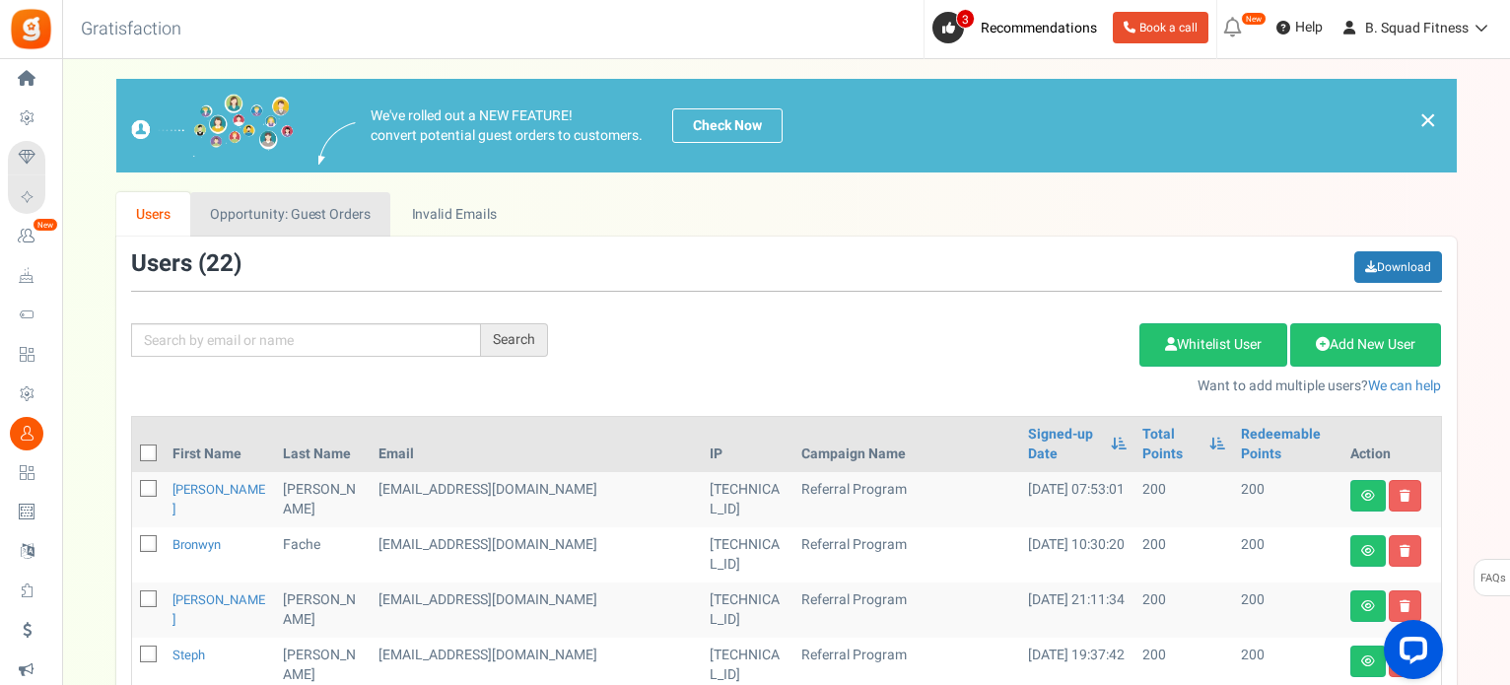
click at [321, 210] on link "Opportunity: Guest Orders" at bounding box center [290, 214] width 200 height 44
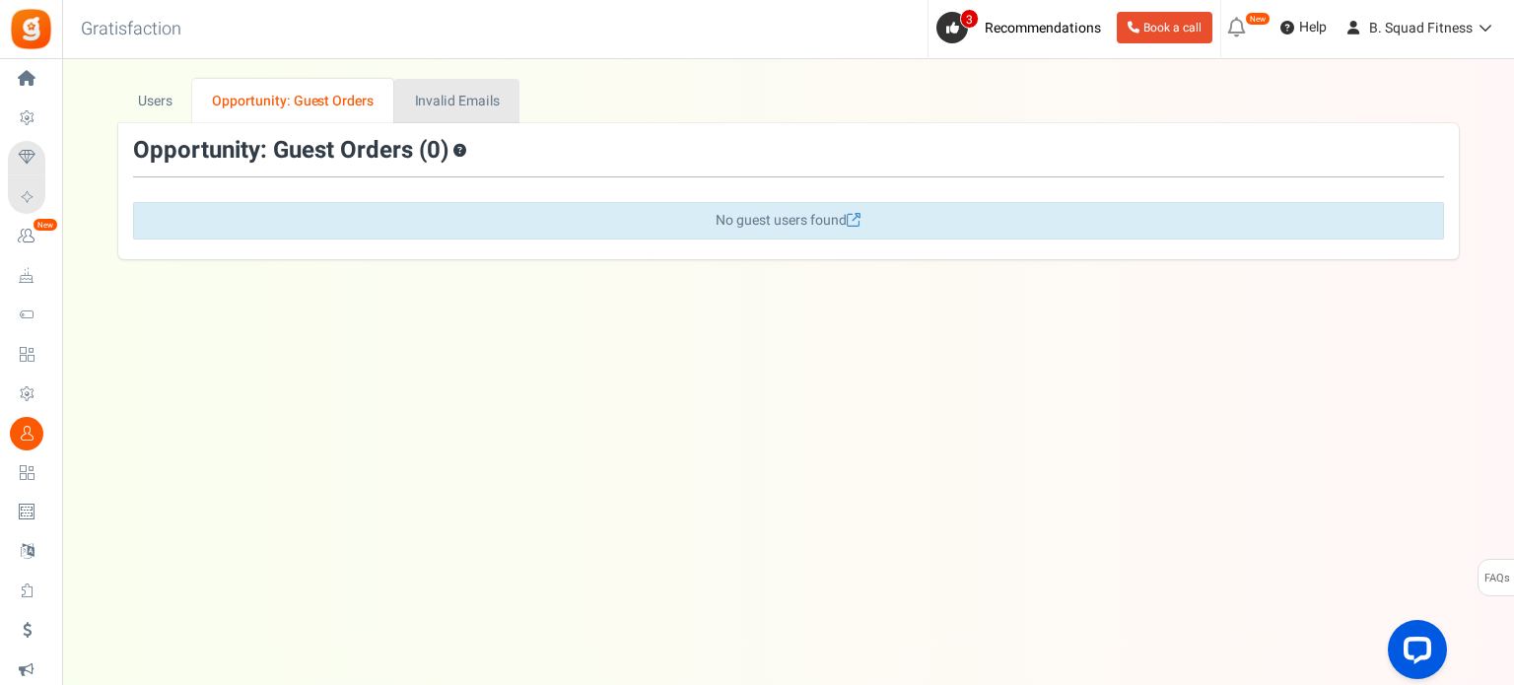
click at [509, 97] on link "Invalid Emails" at bounding box center [456, 101] width 125 height 44
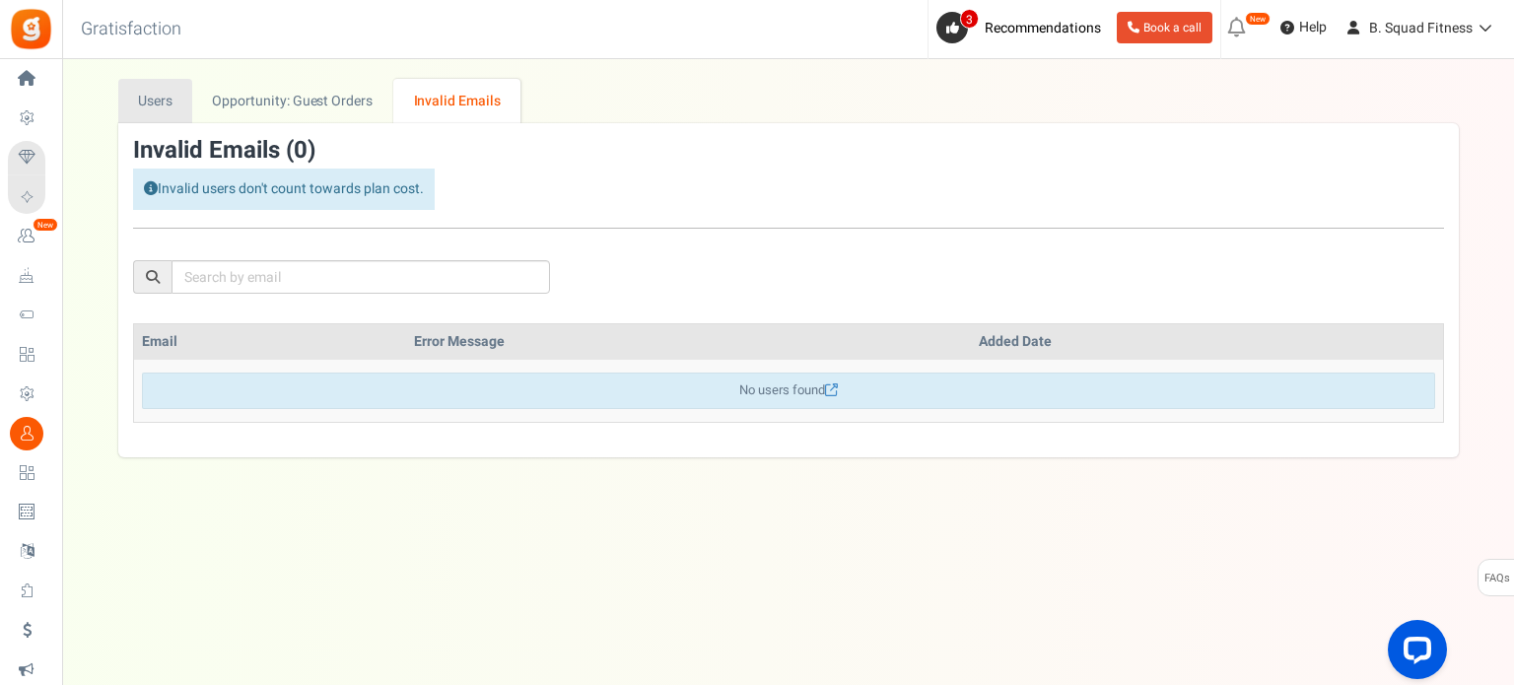
click at [174, 105] on link "Users" at bounding box center [155, 101] width 75 height 44
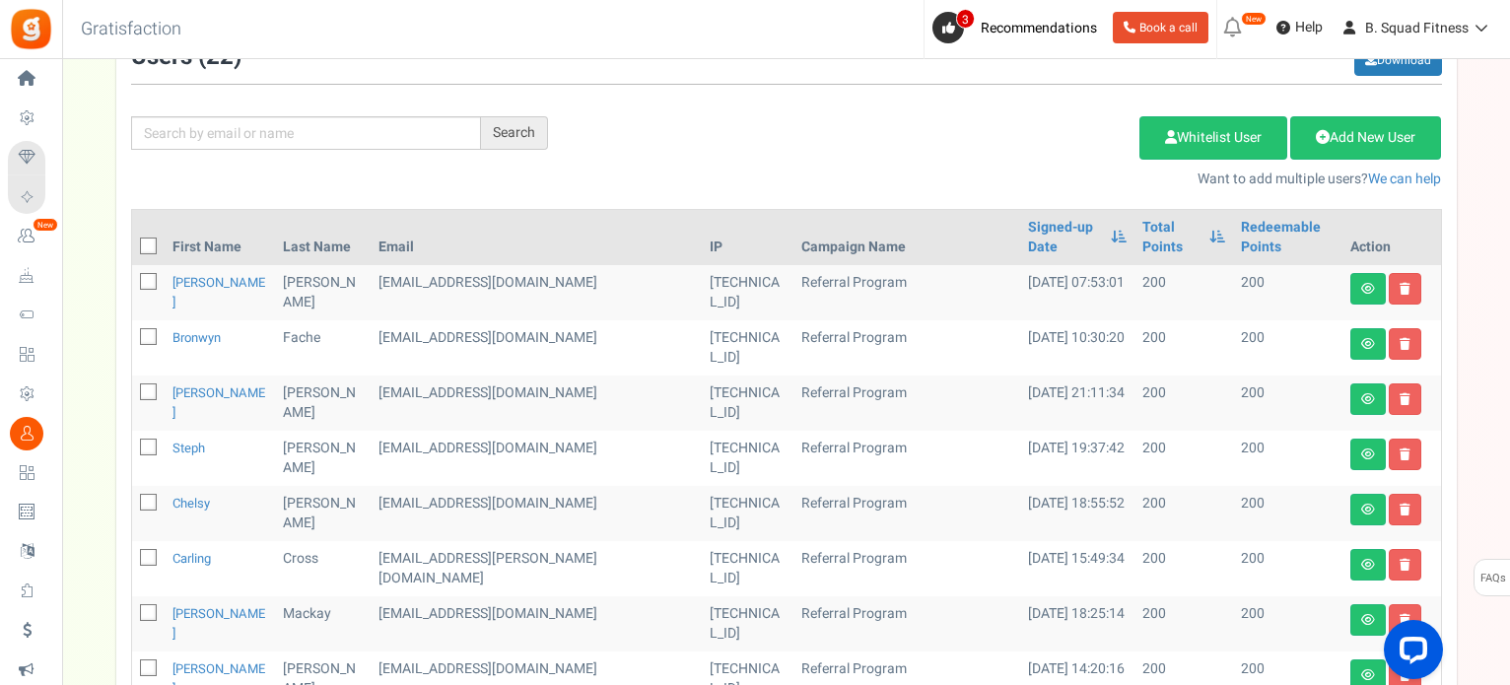
scroll to position [88, 0]
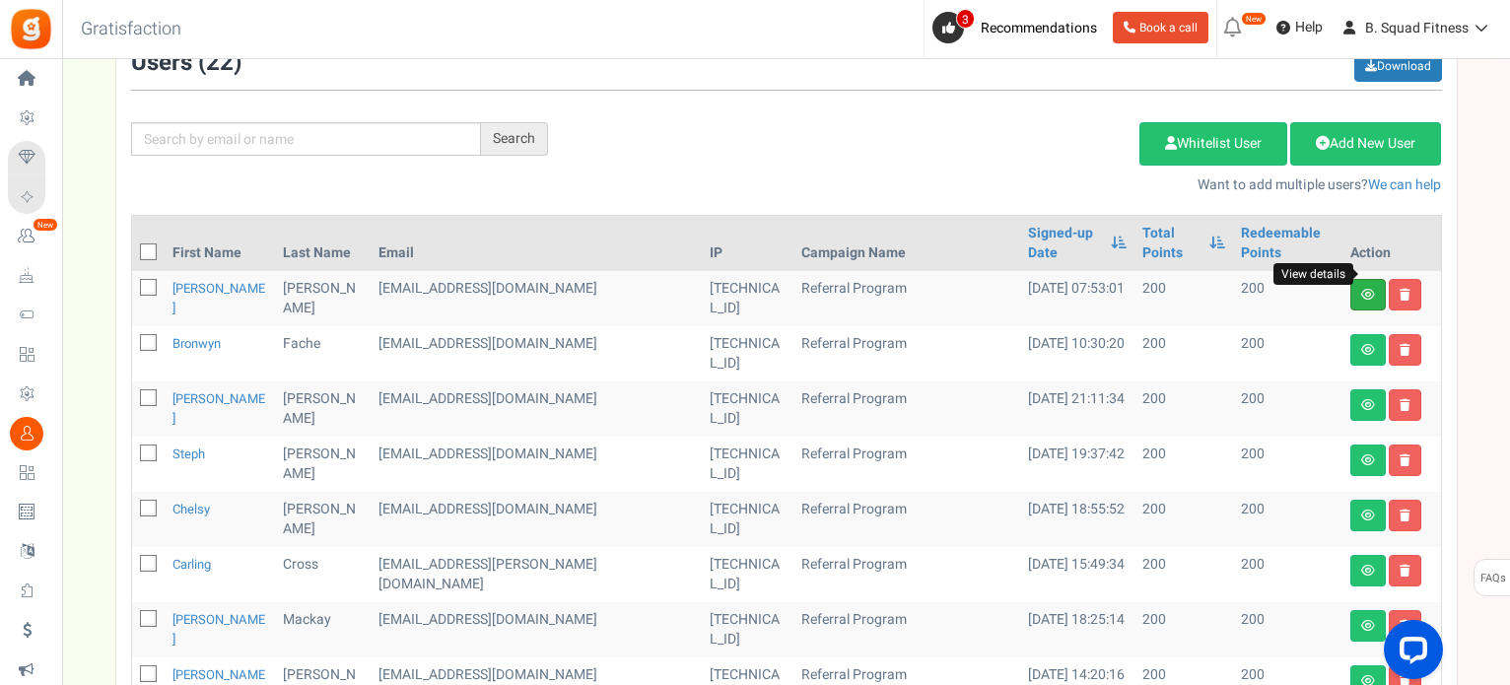
click at [1368, 289] on icon at bounding box center [1368, 295] width 14 height 12
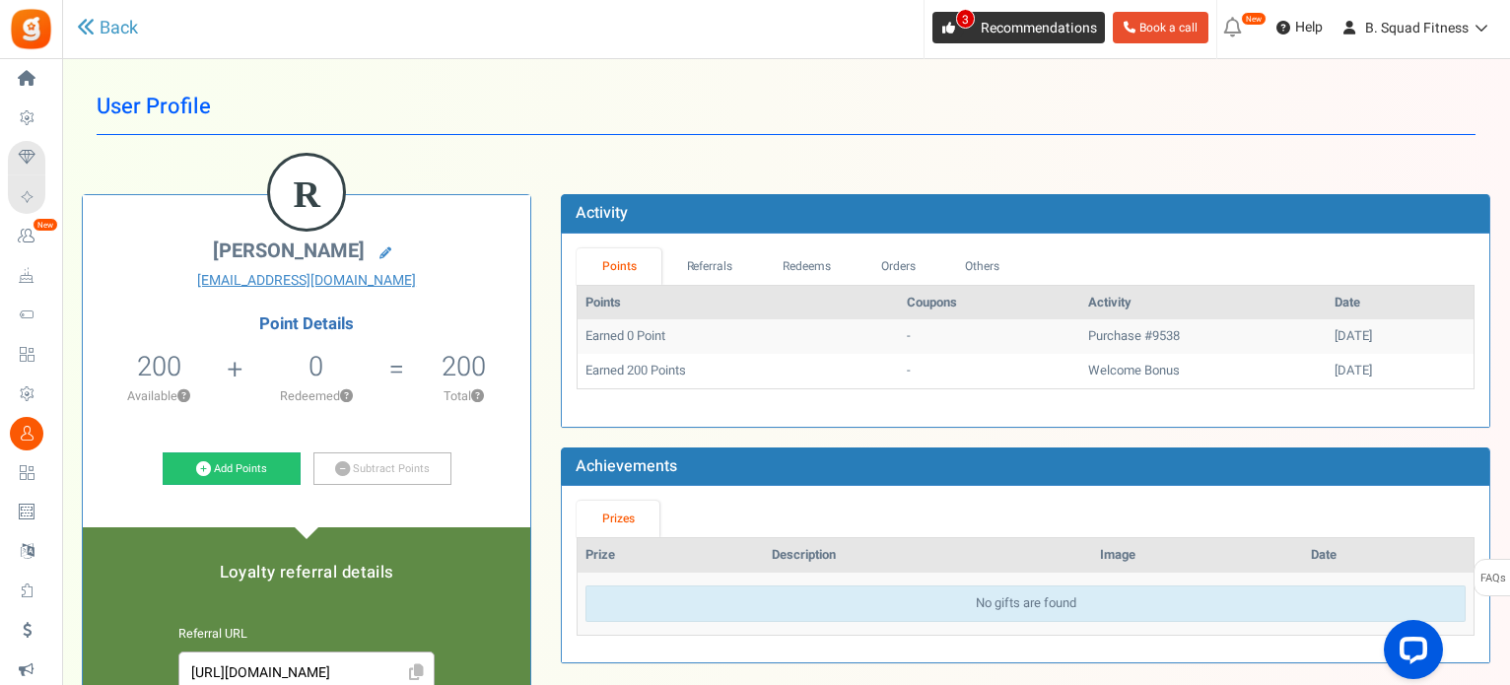
click at [966, 26] on span "3" at bounding box center [965, 19] width 19 height 20
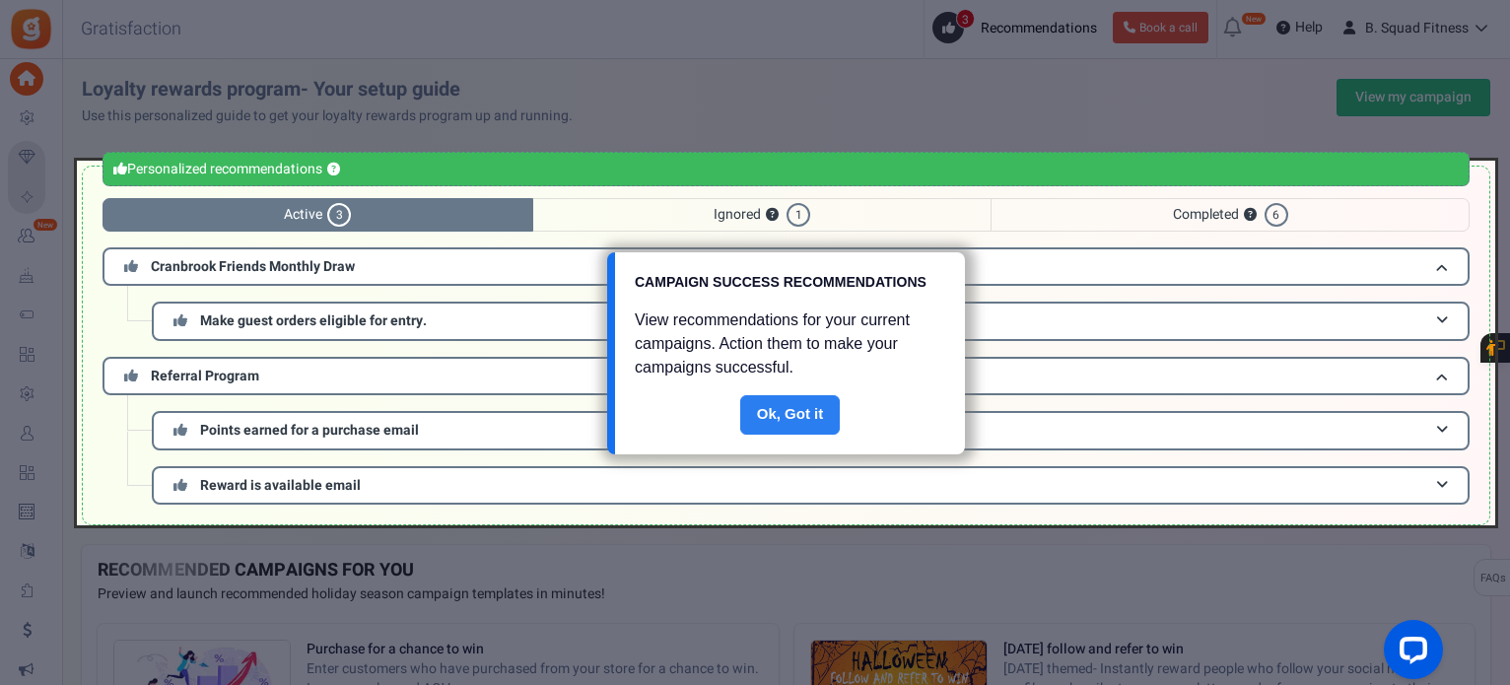
click at [801, 425] on link "Done" at bounding box center [790, 414] width 101 height 39
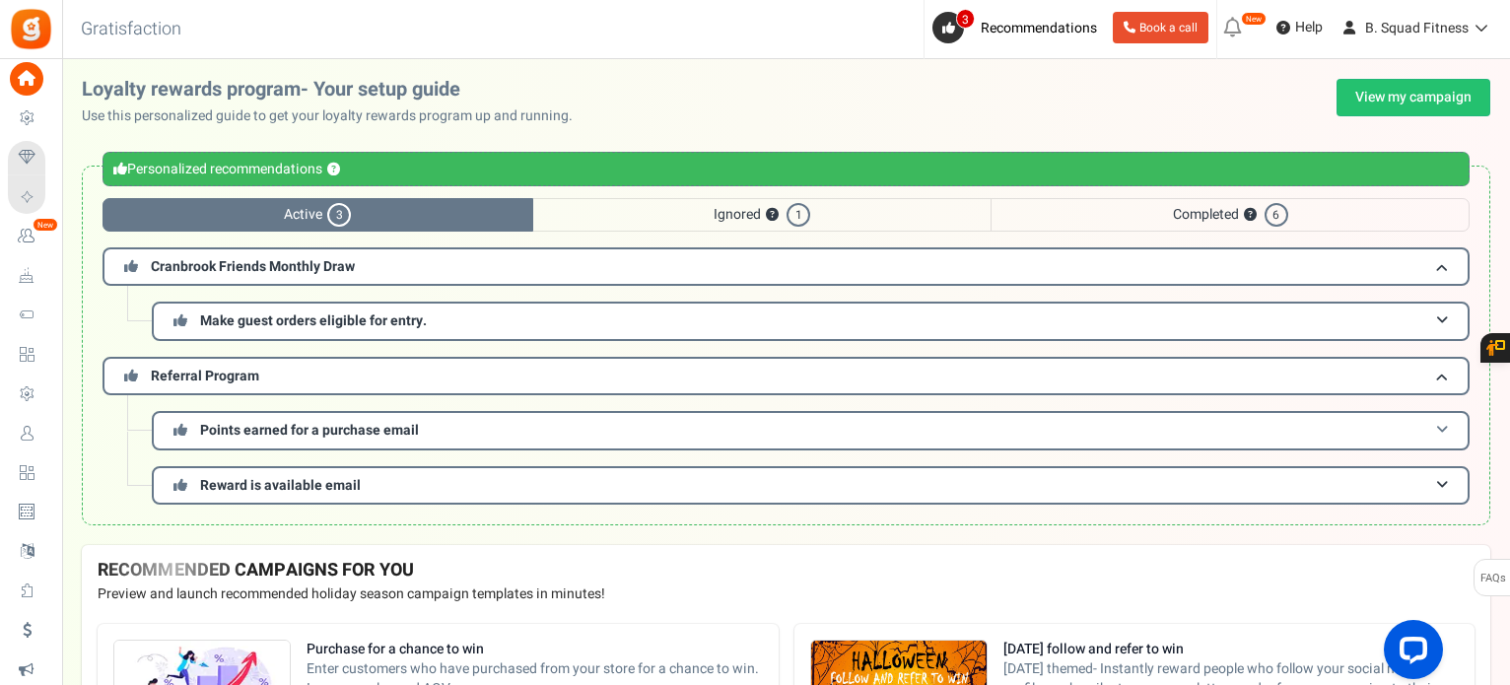
click at [801, 424] on h3 "Points earned for a purchase email" at bounding box center [811, 430] width 1318 height 38
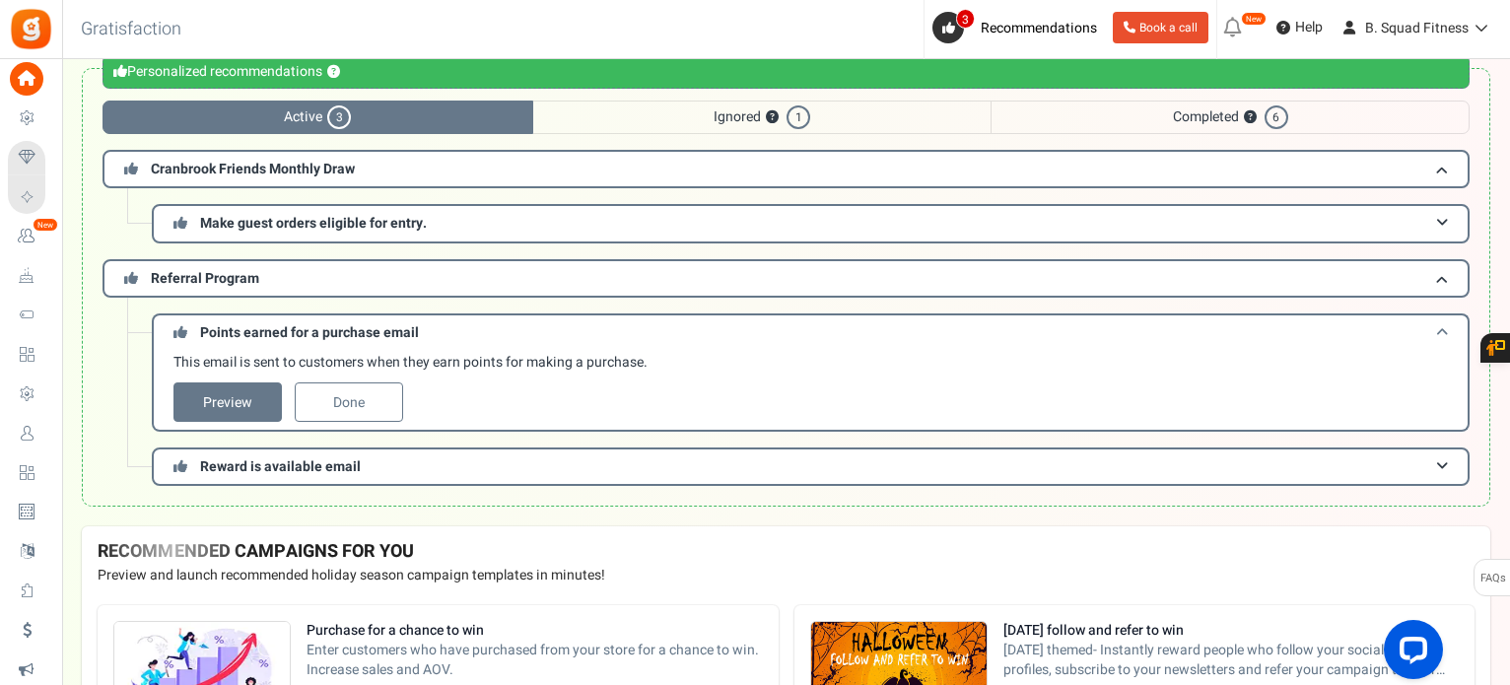
scroll to position [99, 0]
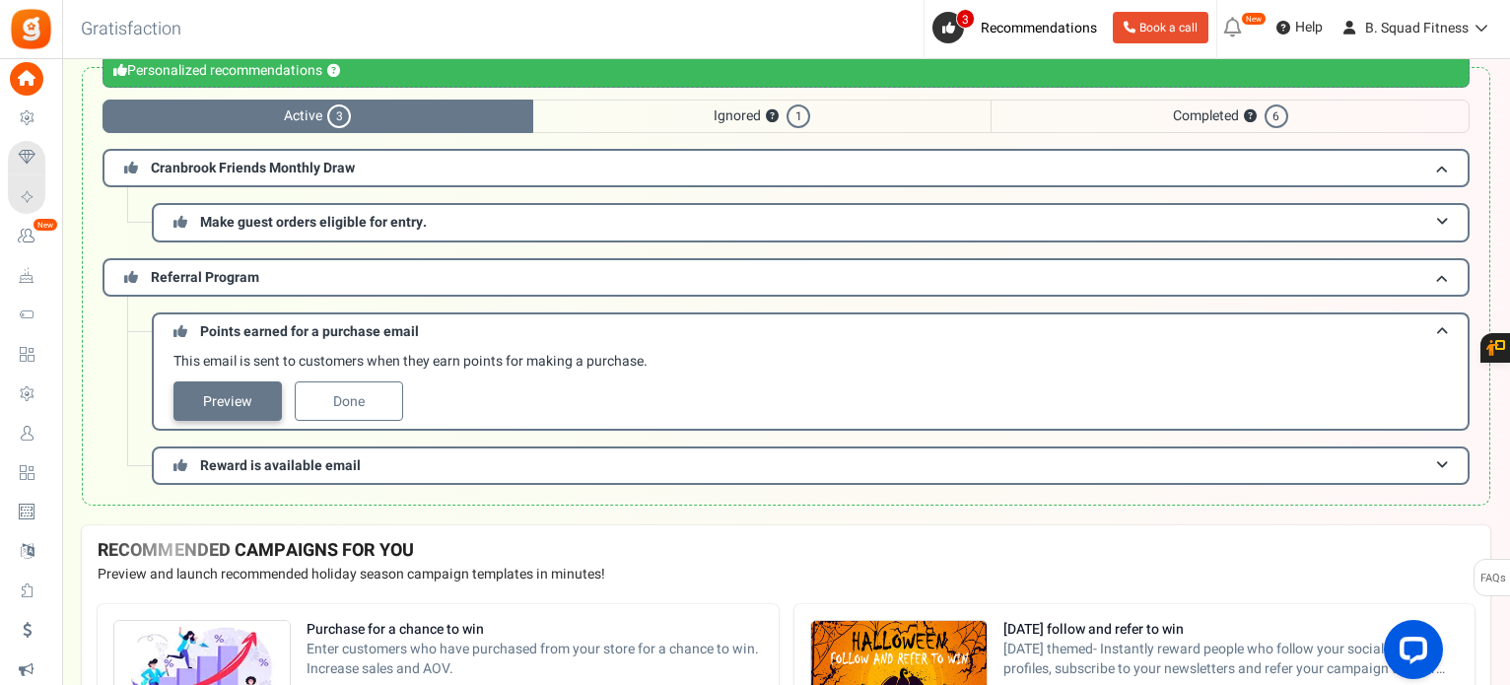
click at [221, 405] on link "Preview" at bounding box center [228, 401] width 108 height 39
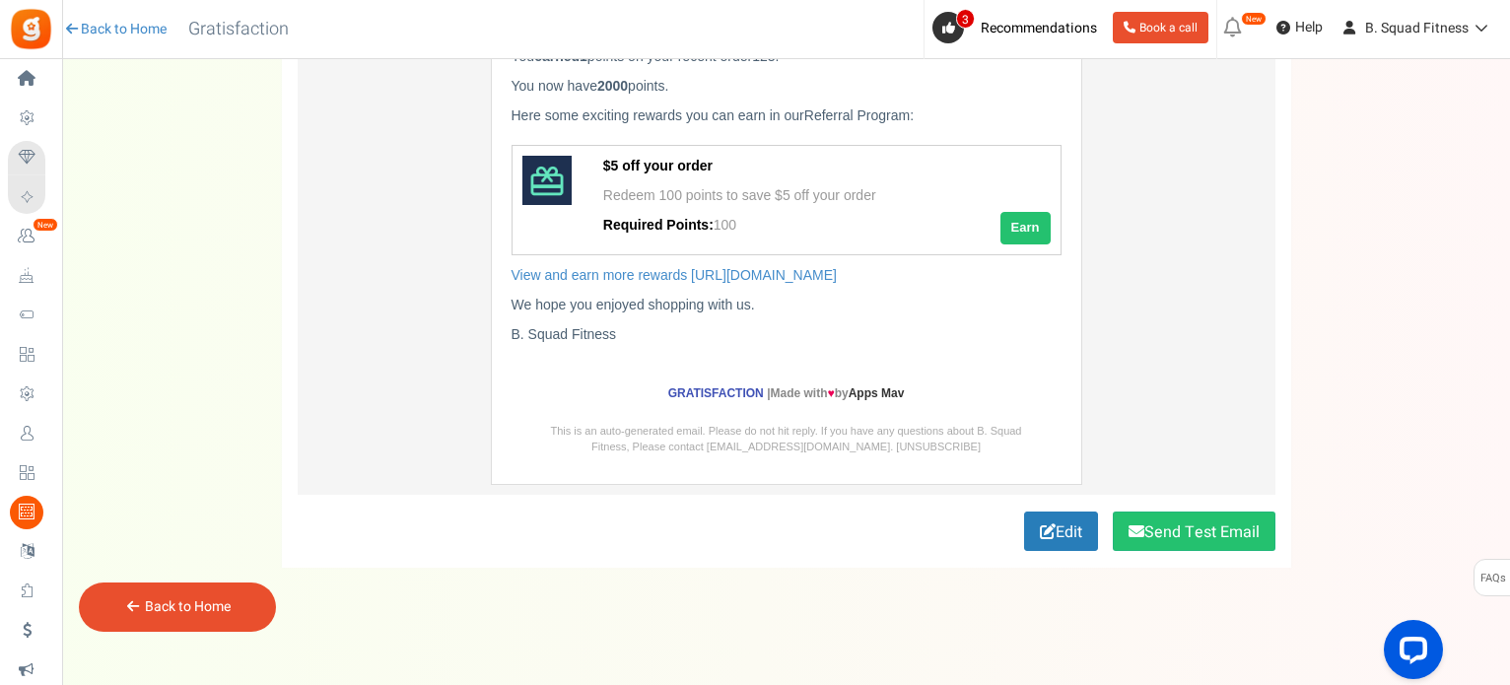
scroll to position [287, 0]
click at [211, 594] on div "Back to Home" at bounding box center [177, 607] width 197 height 49
click at [209, 603] on link "Back to Home" at bounding box center [188, 606] width 86 height 21
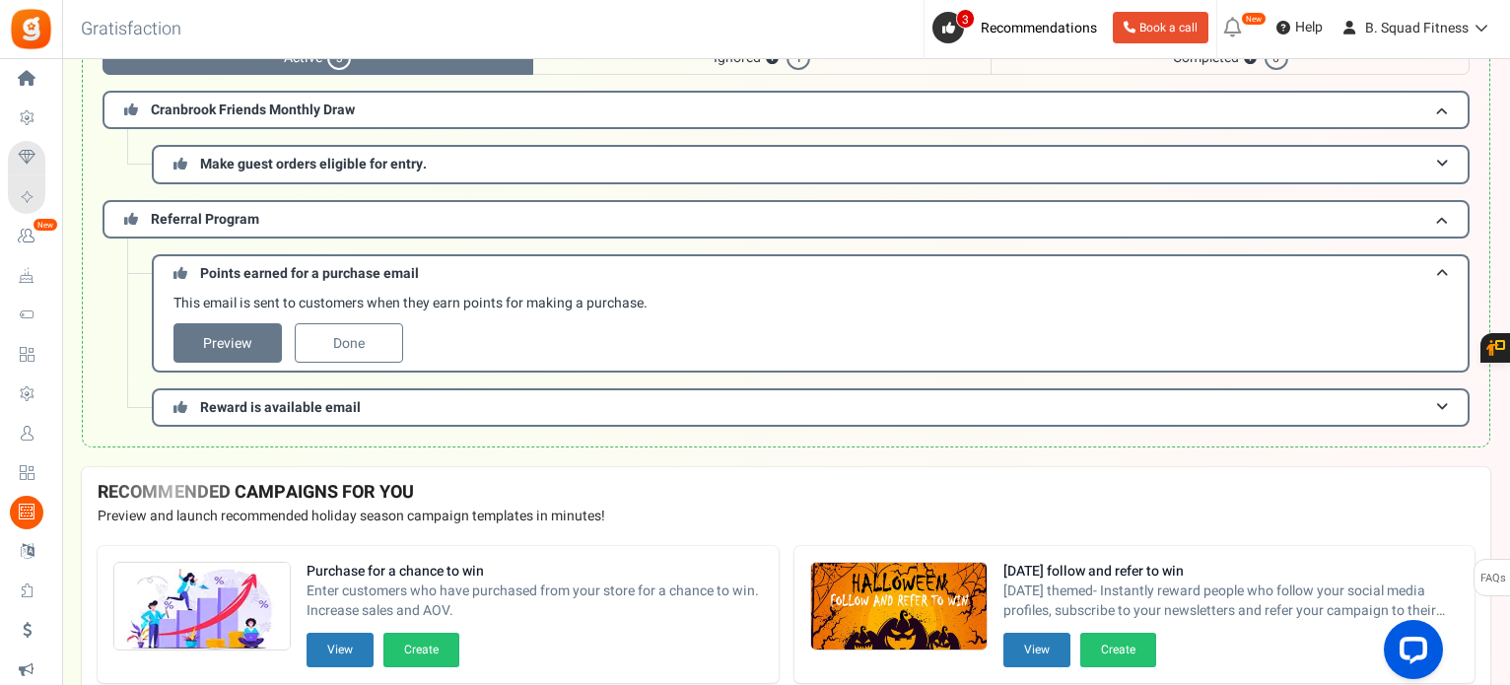
scroll to position [197, 0]
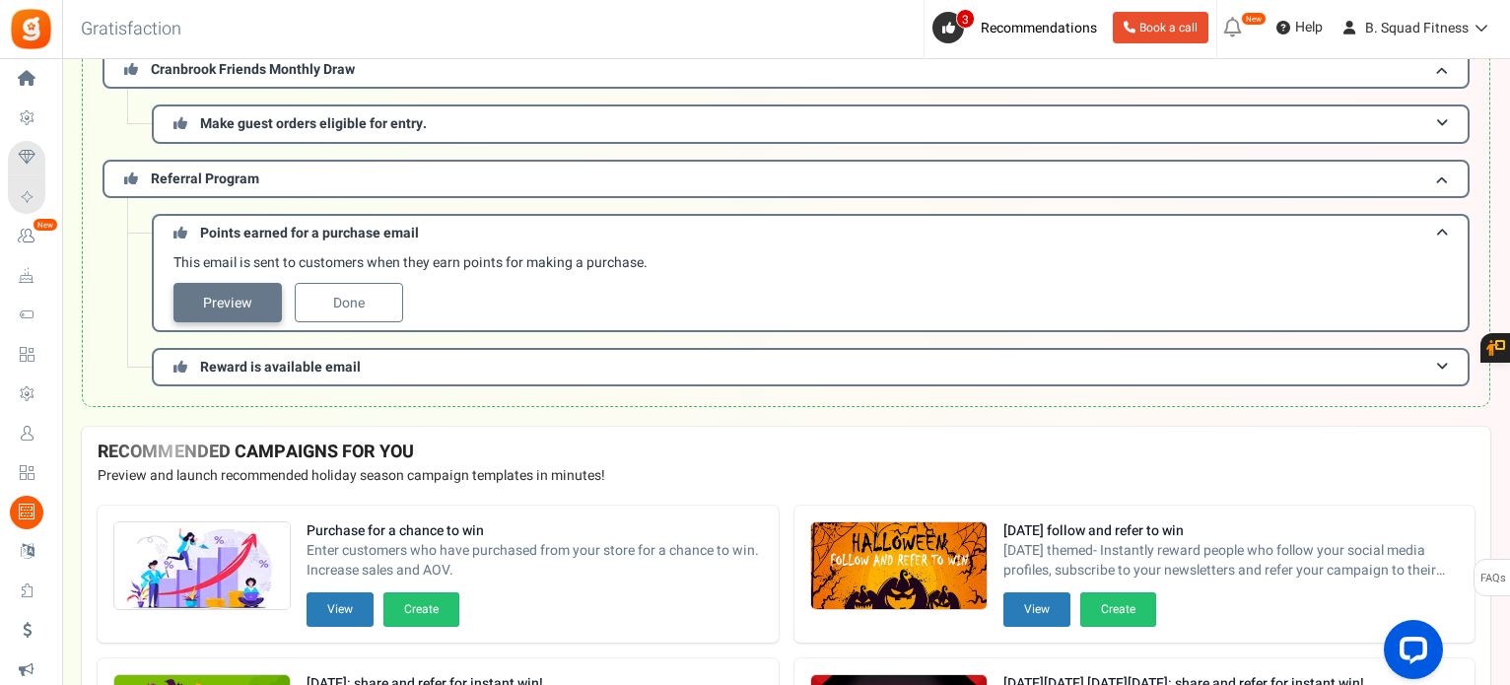
click at [216, 283] on link "Preview" at bounding box center [228, 302] width 108 height 39
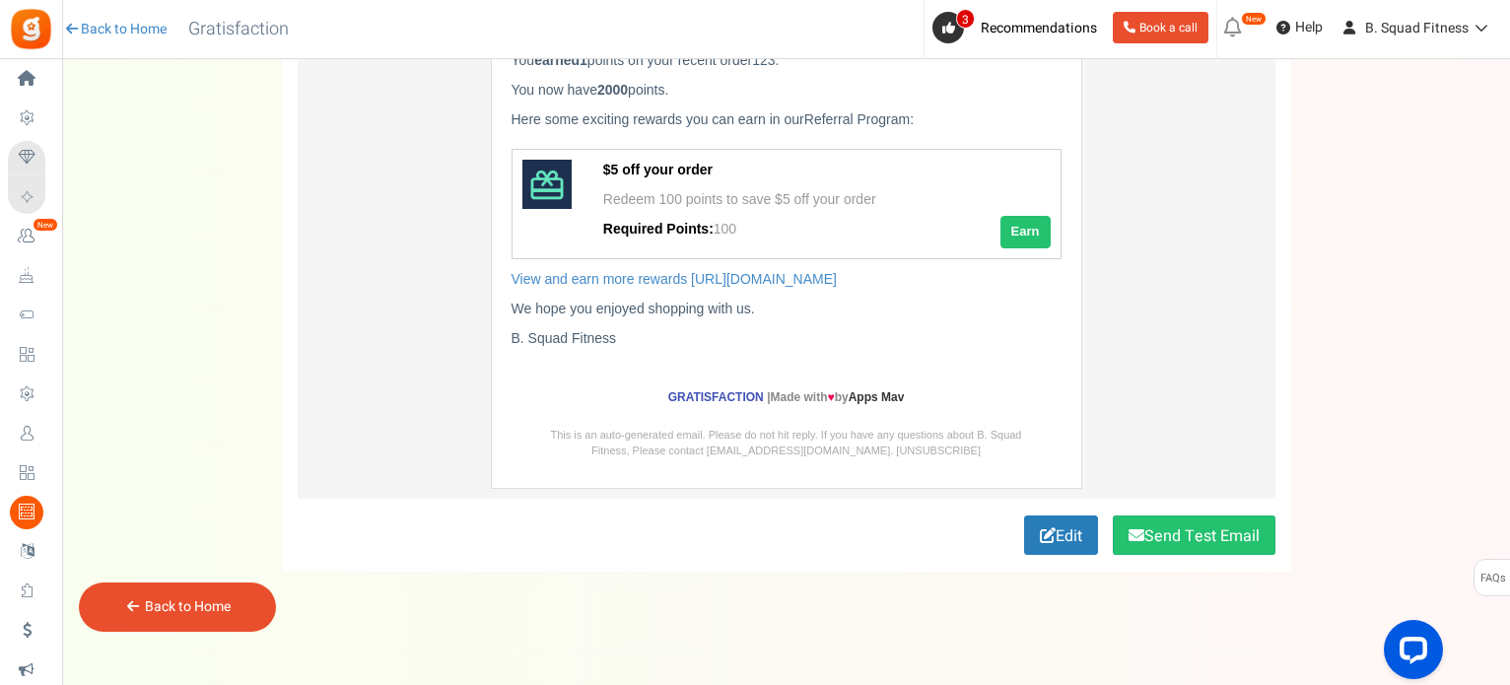
scroll to position [287, 0]
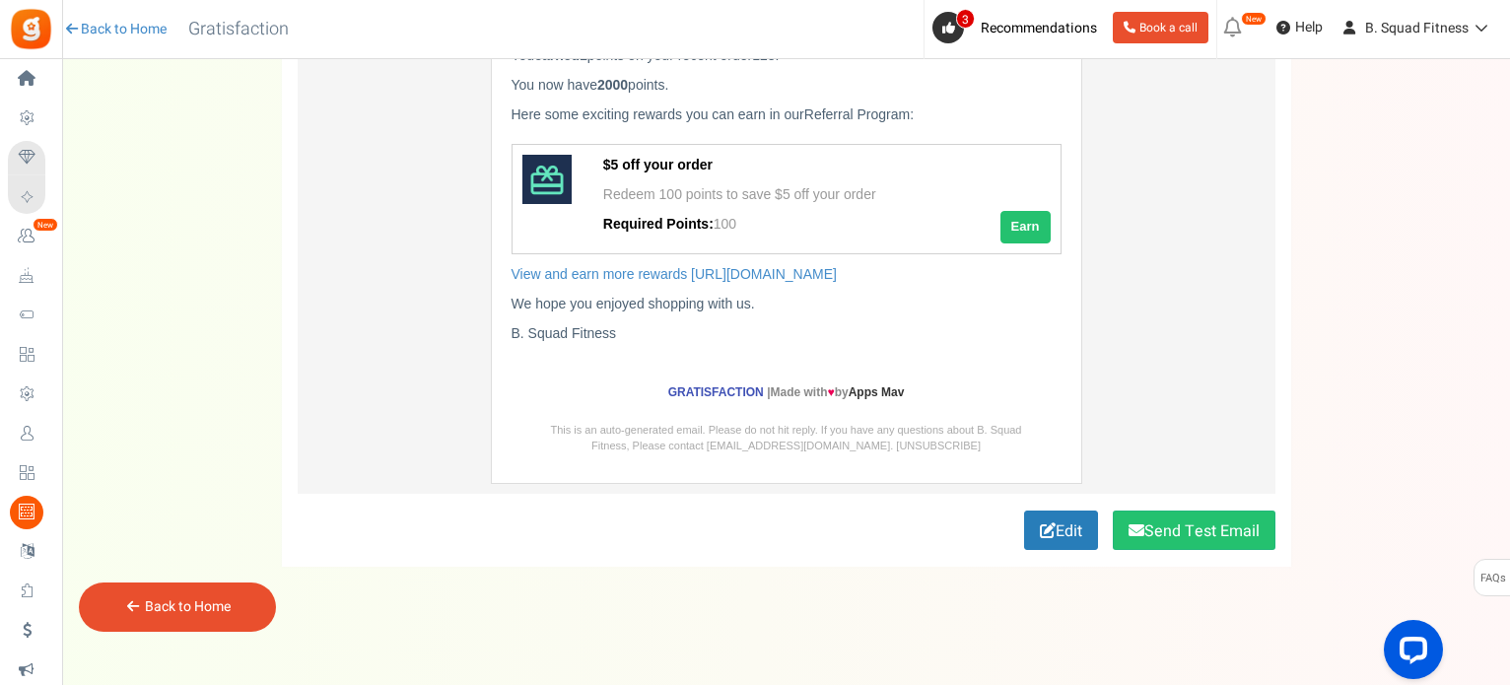
click at [220, 593] on div "Back to Home" at bounding box center [177, 607] width 197 height 49
drag, startPoint x: 234, startPoint y: 606, endPoint x: 221, endPoint y: 606, distance: 12.8
click at [233, 606] on div "Back to Home" at bounding box center [177, 607] width 197 height 49
click at [218, 606] on link "Back to Home" at bounding box center [188, 606] width 86 height 21
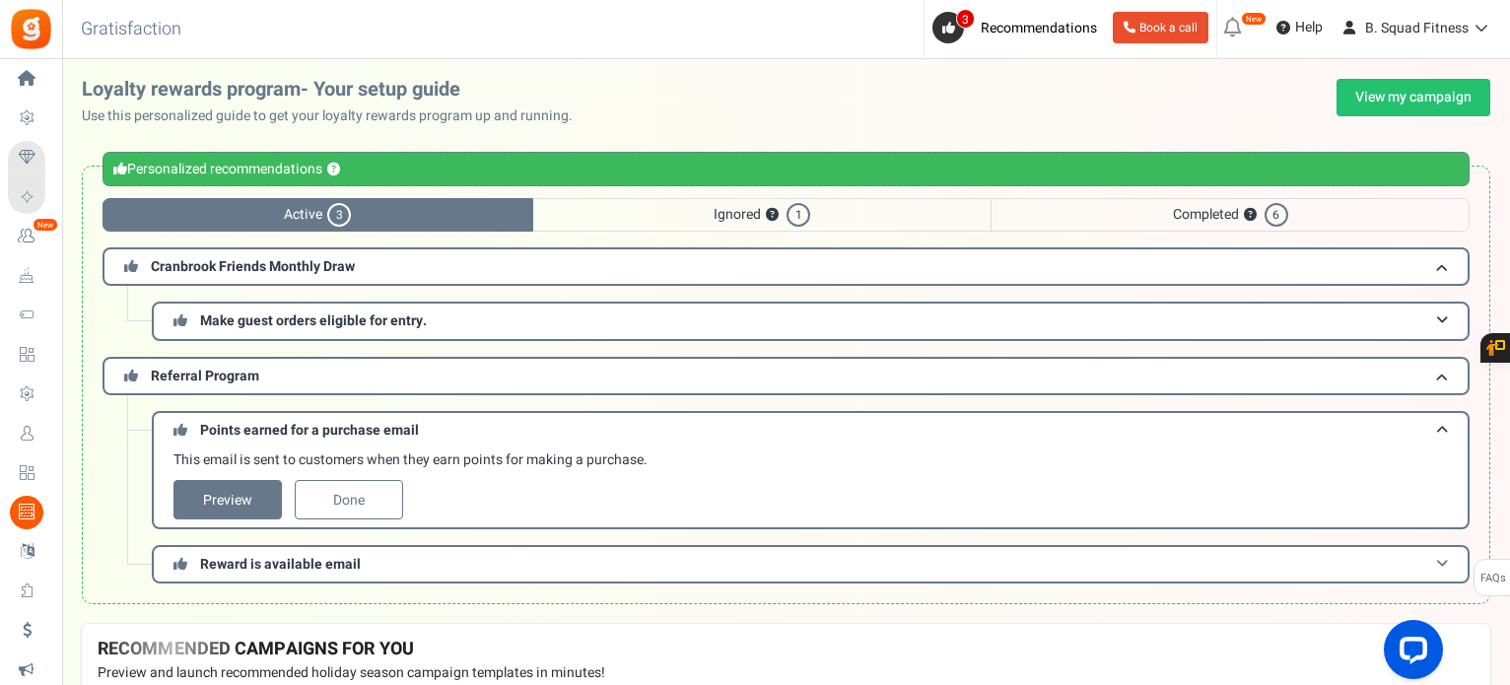
click at [280, 557] on span "Reward is available email" at bounding box center [280, 564] width 161 height 21
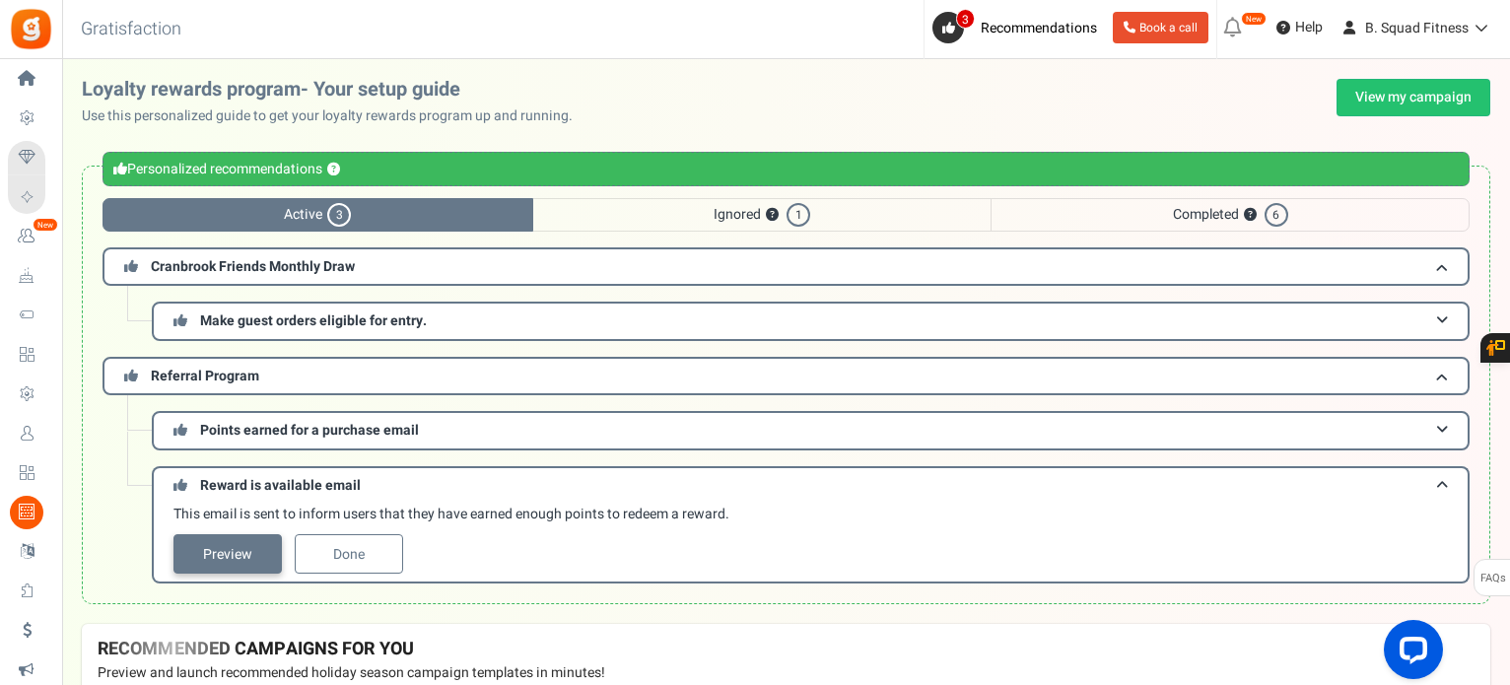
click at [233, 543] on link "Preview" at bounding box center [228, 553] width 108 height 39
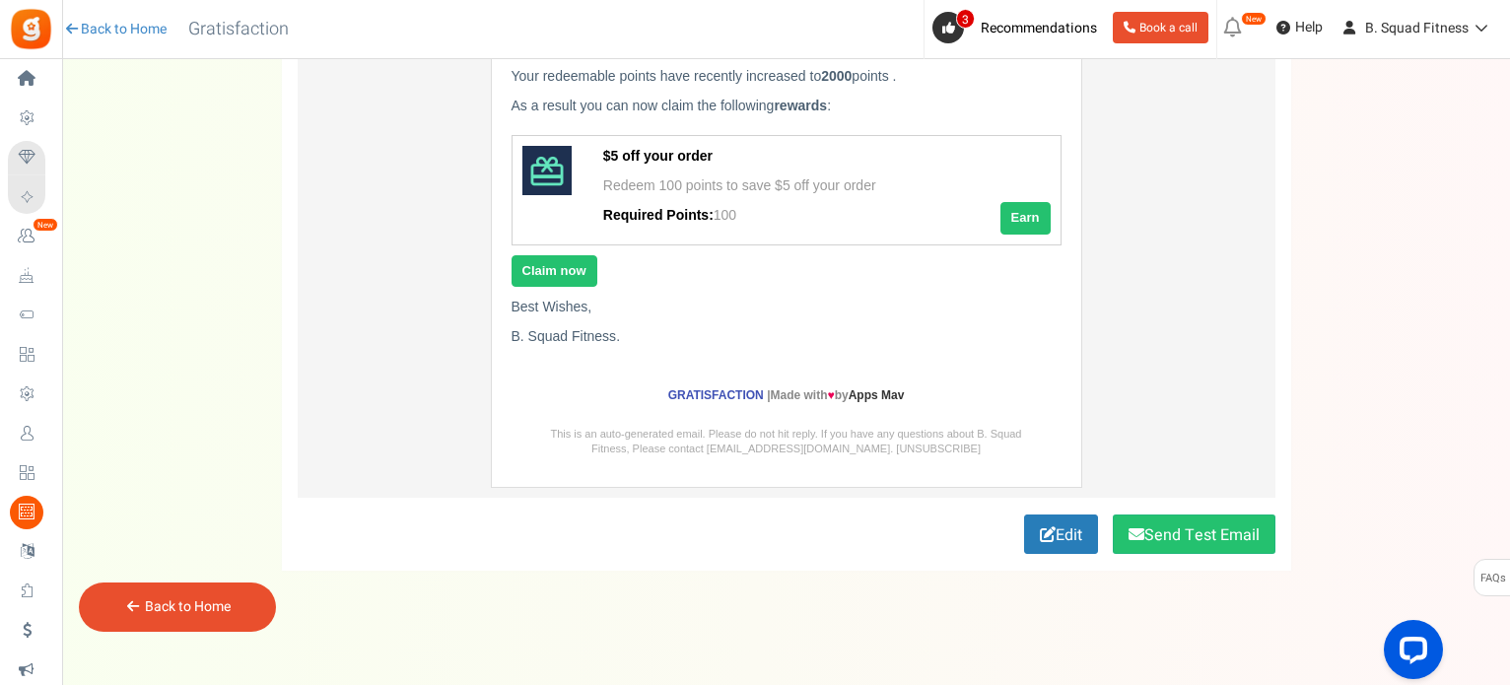
scroll to position [299, 0]
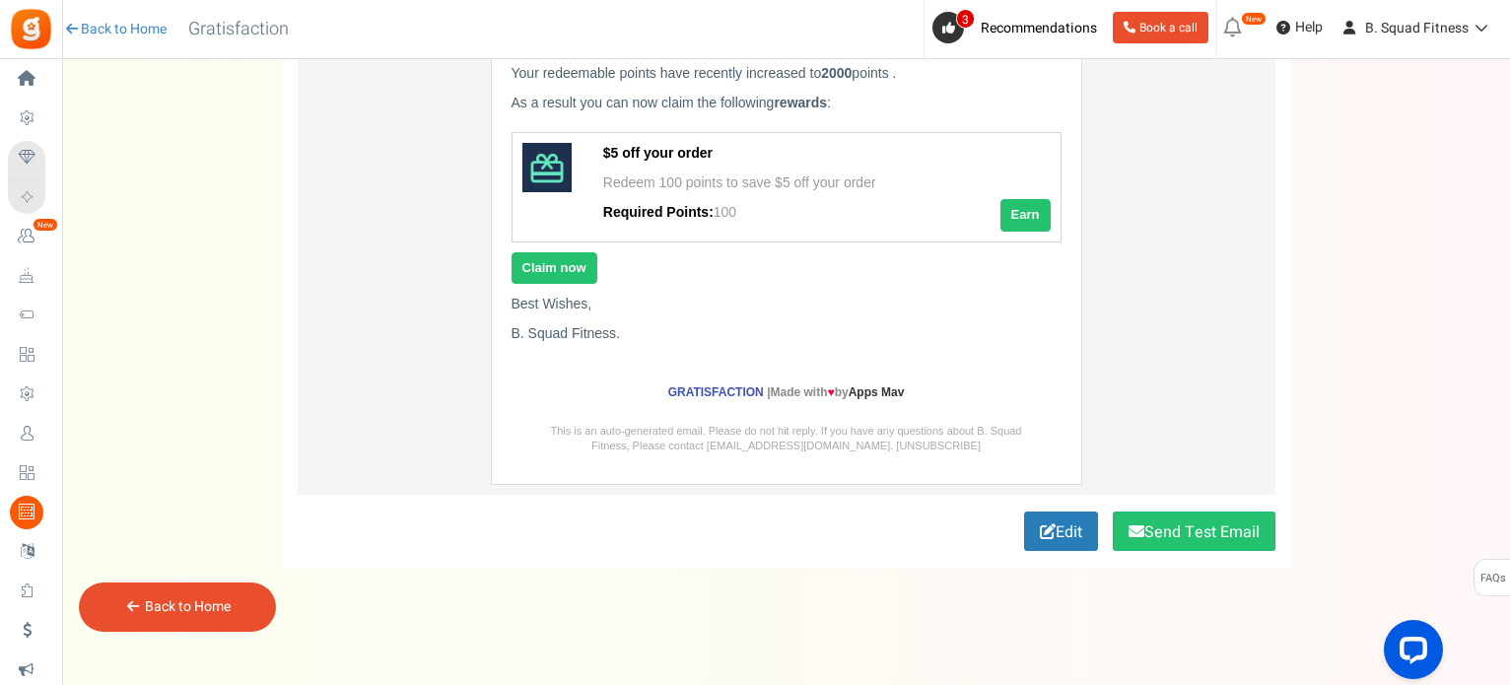
click at [174, 602] on link "Back to Home" at bounding box center [188, 606] width 86 height 21
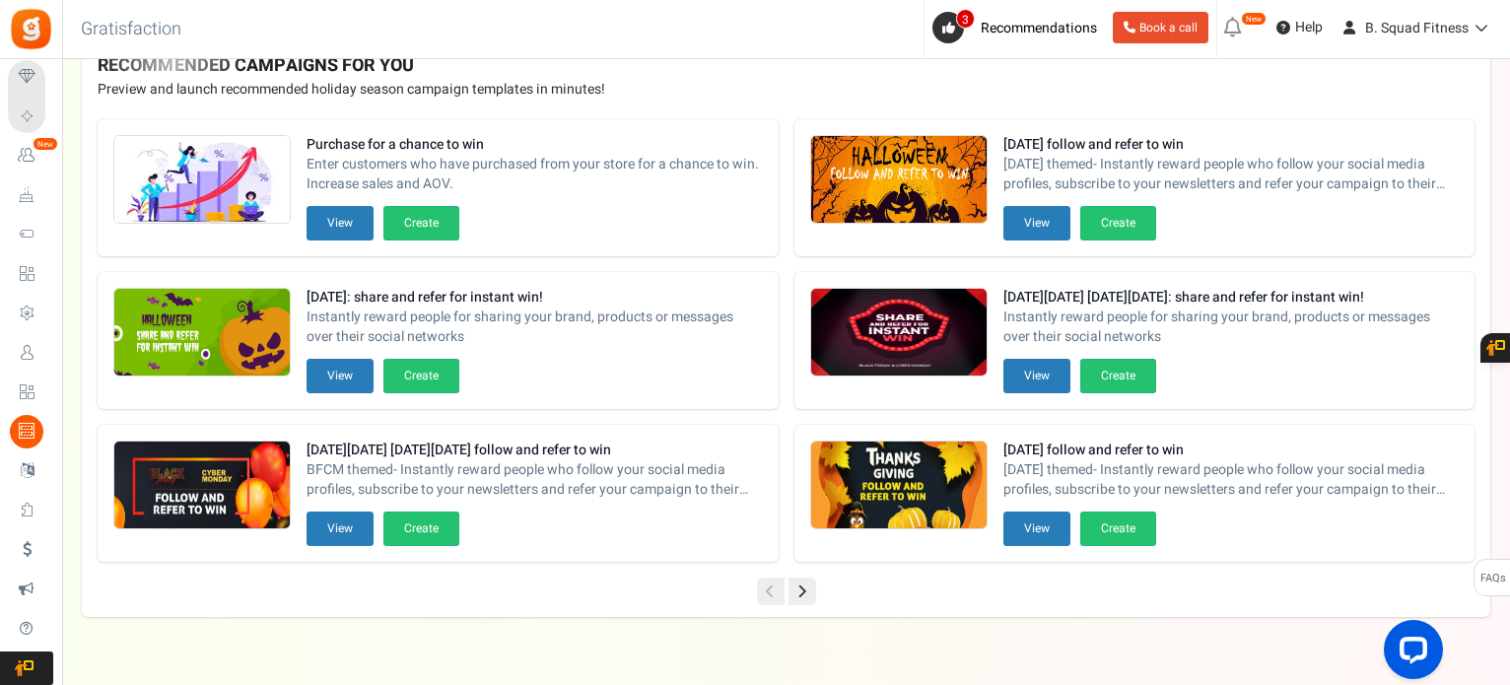
scroll to position [609, 0]
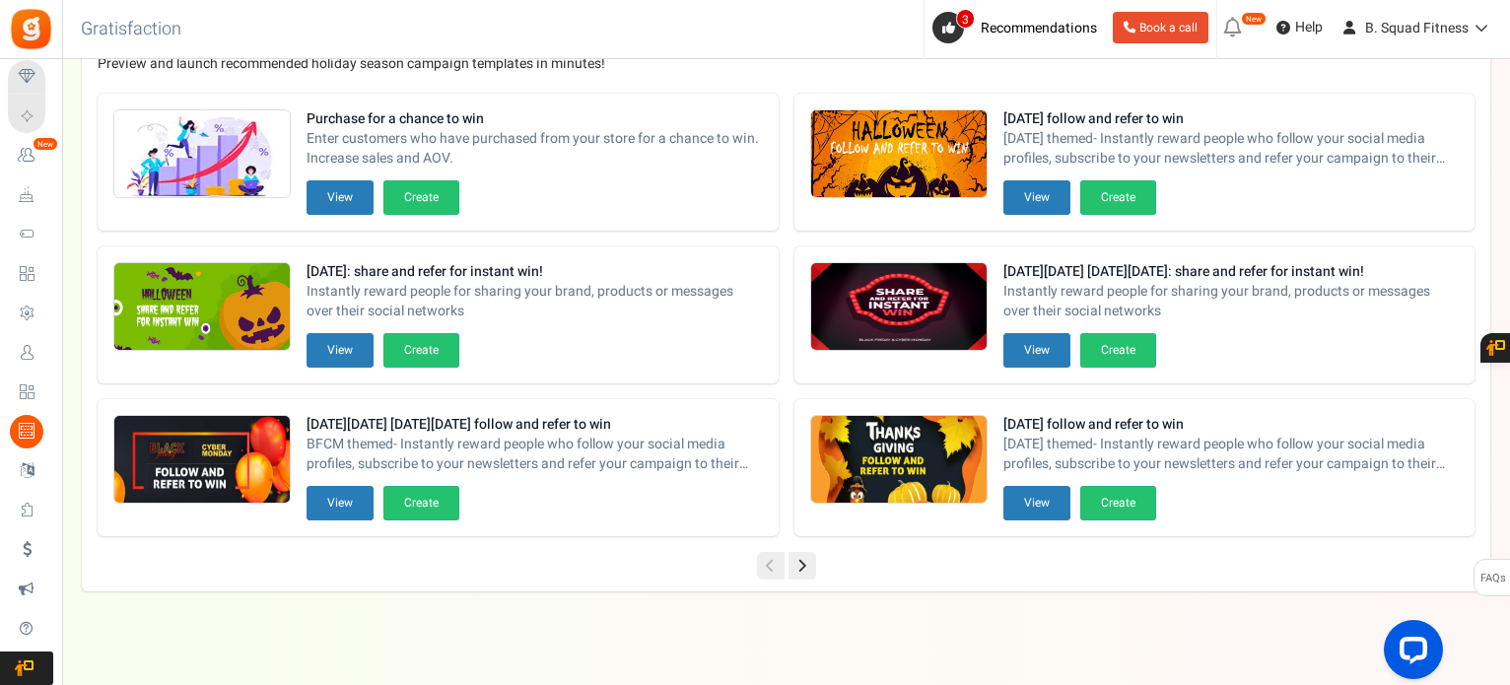
click at [800, 560] on icon at bounding box center [803, 566] width 28 height 28
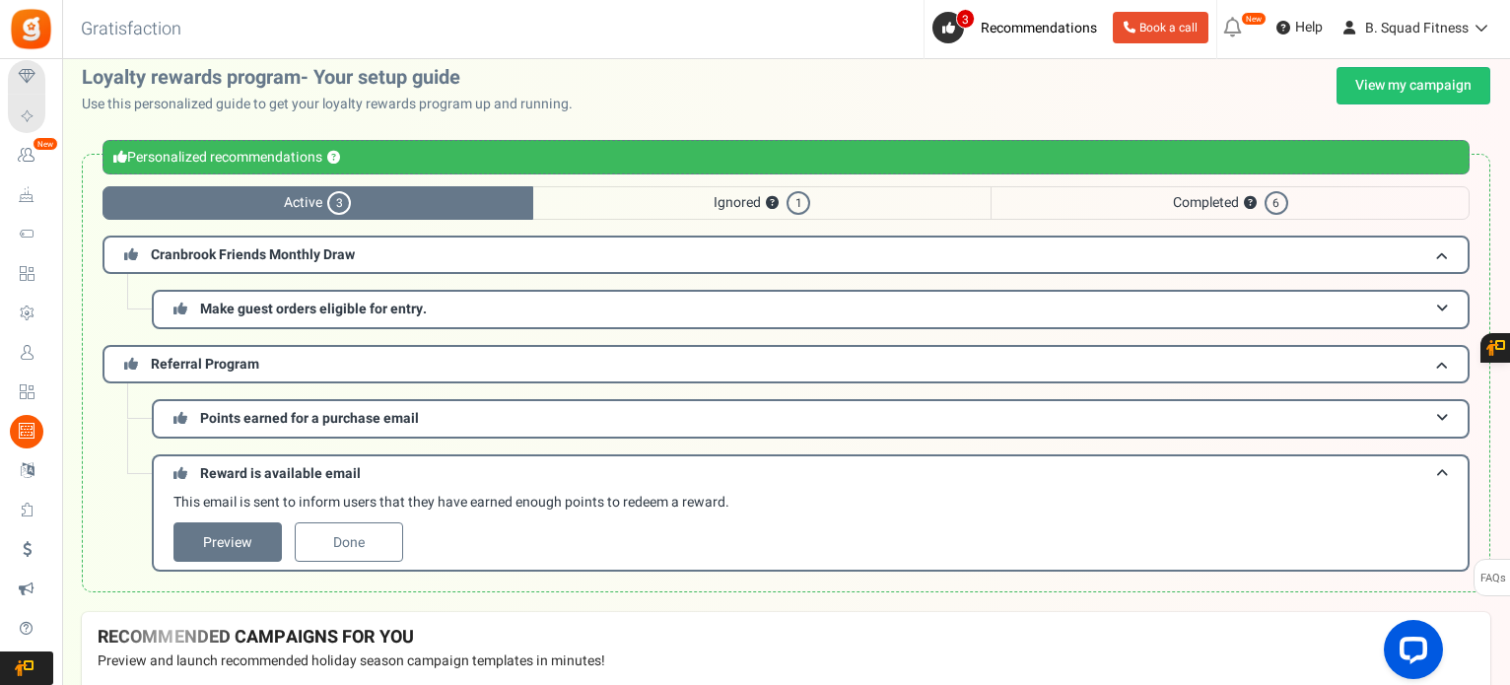
scroll to position [0, 0]
